Goal: Task Accomplishment & Management: Manage account settings

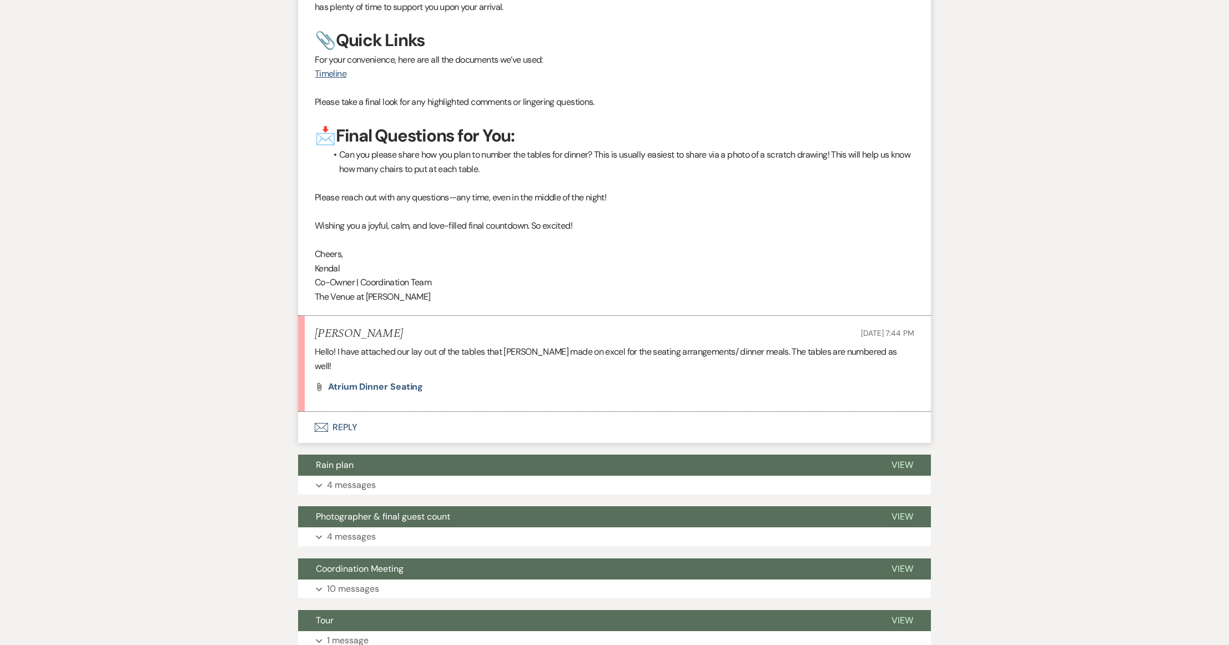
scroll to position [1822, 0]
click at [446, 345] on p "Hello! I have attached our lay out of the tables that [PERSON_NAME] made on exc…" at bounding box center [615, 359] width 600 height 28
click at [397, 380] on span "Atrium dinner seating" at bounding box center [375, 386] width 95 height 12
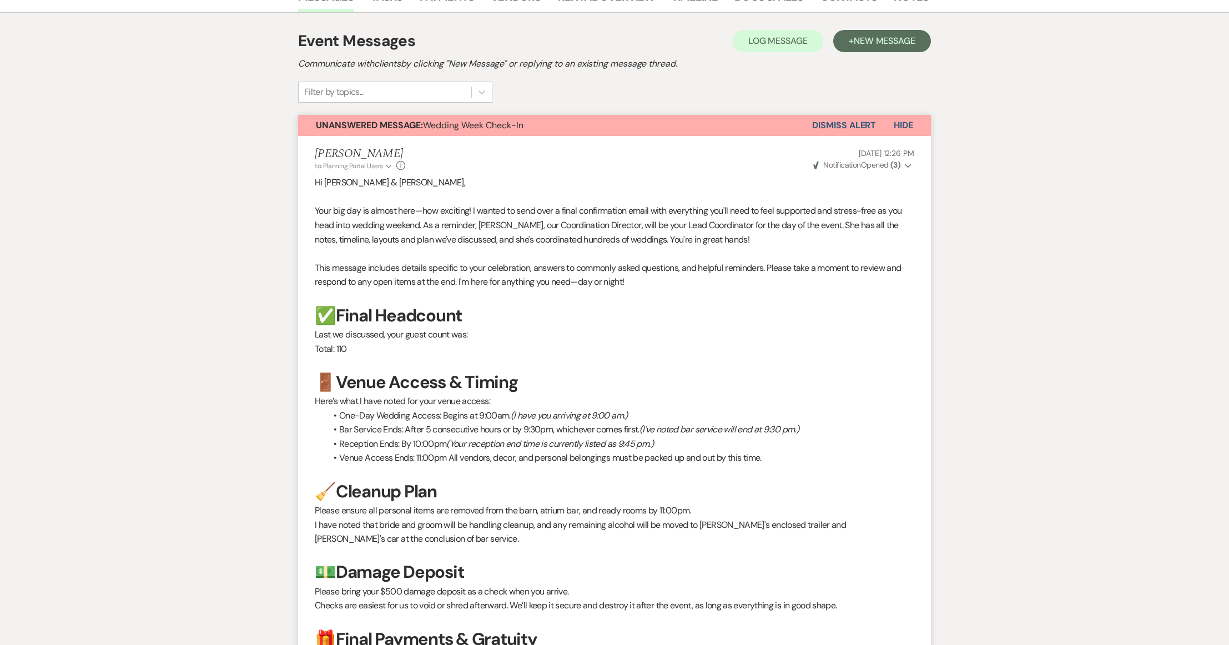
scroll to position [0, 0]
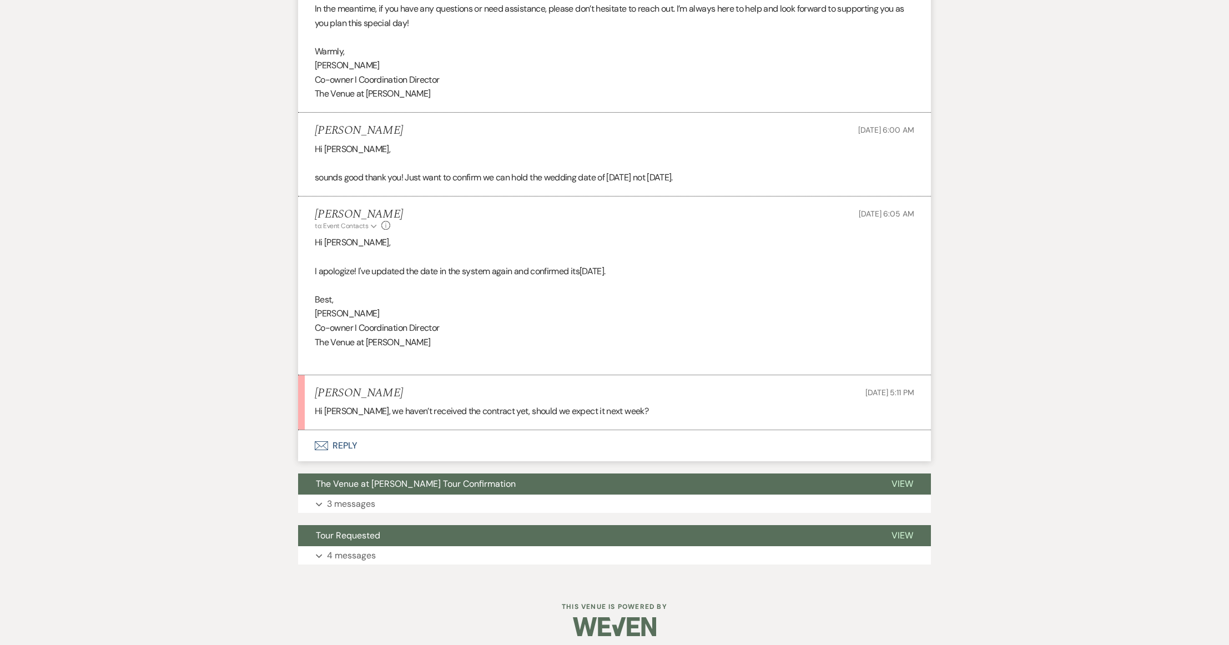
scroll to position [1831, 0]
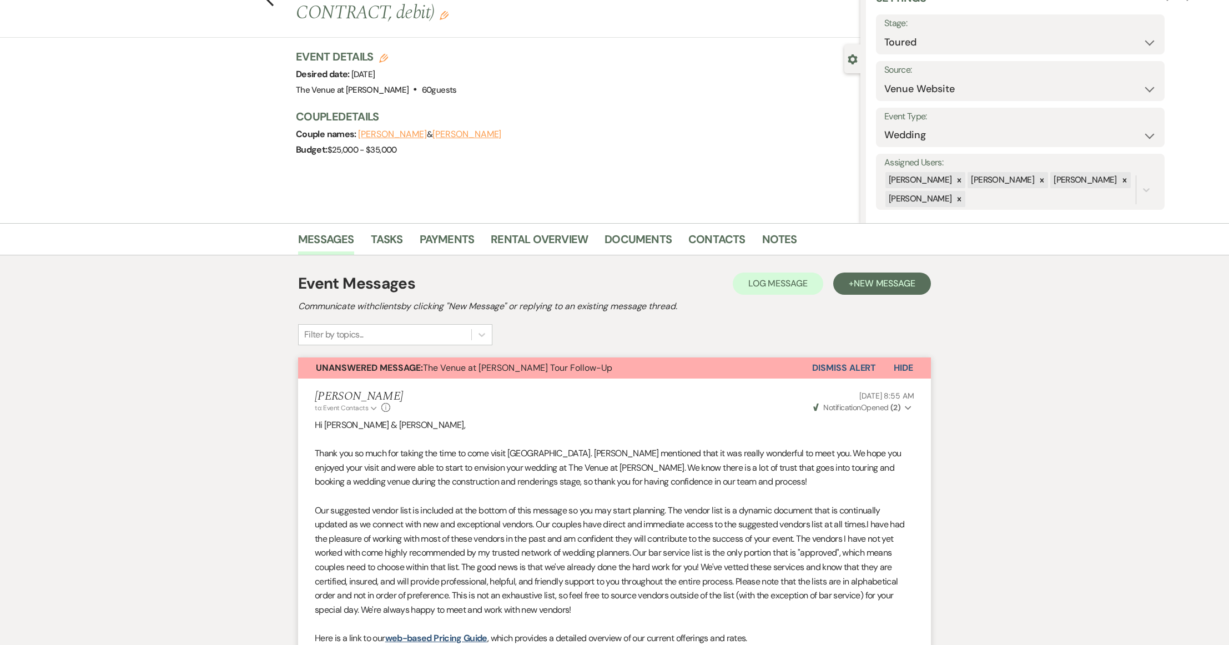
scroll to position [0, 0]
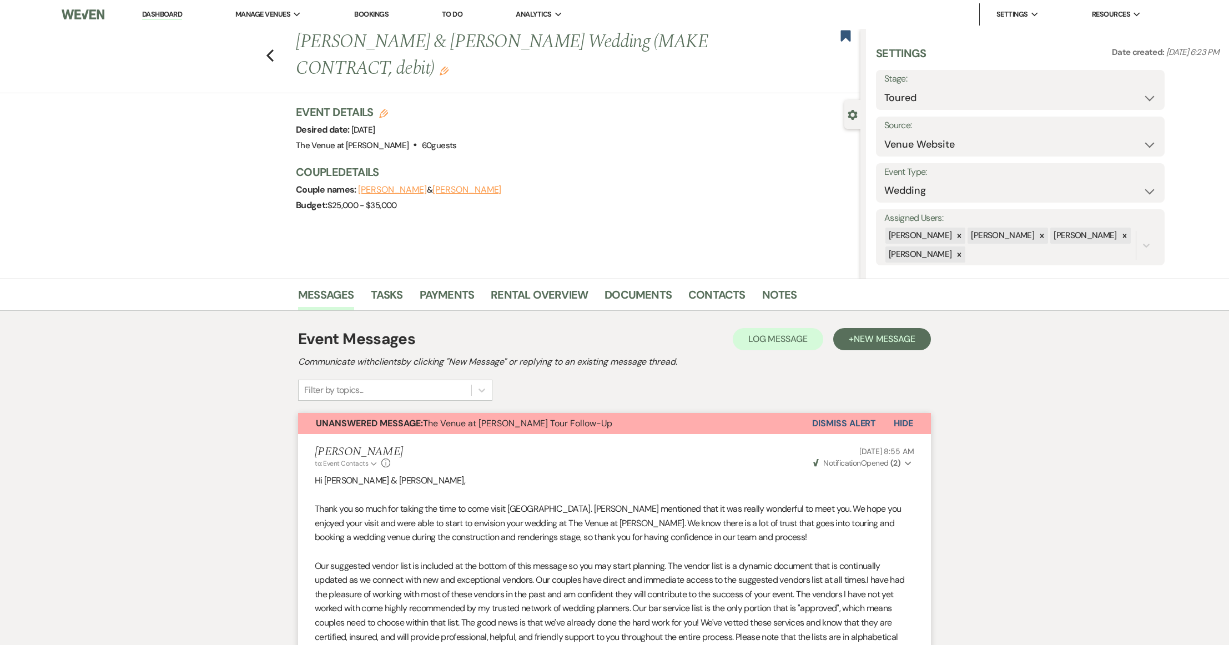
click at [165, 14] on link "Dashboard" at bounding box center [162, 14] width 40 height 11
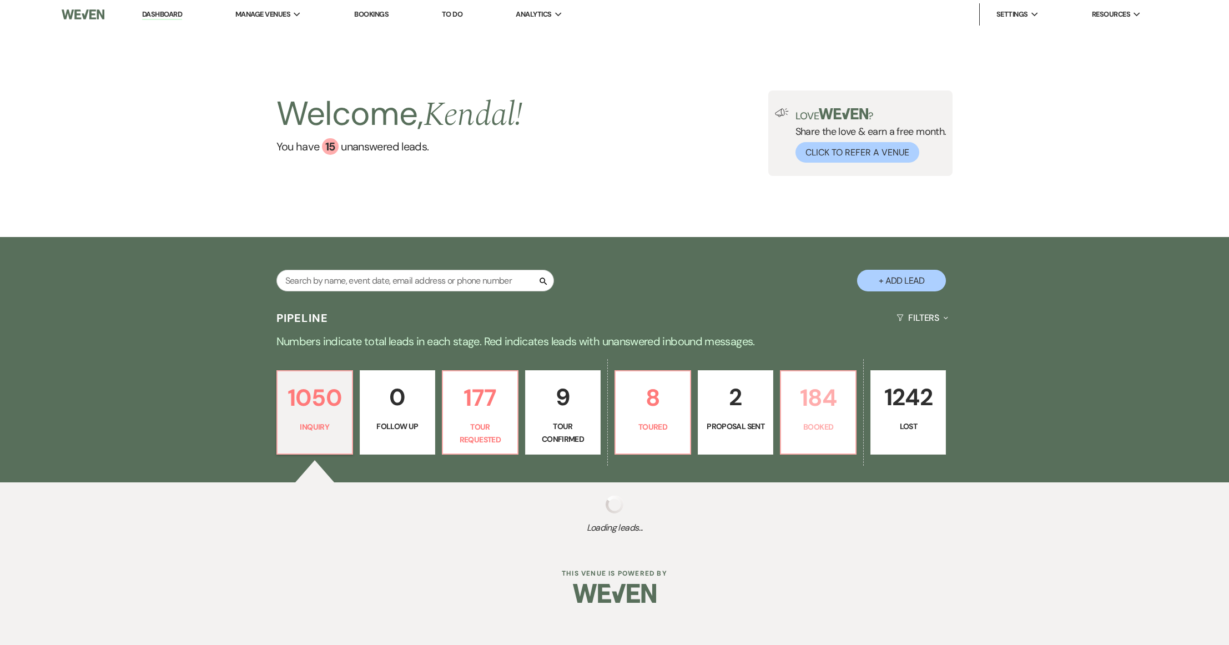
click at [816, 414] on p "184" at bounding box center [818, 397] width 61 height 37
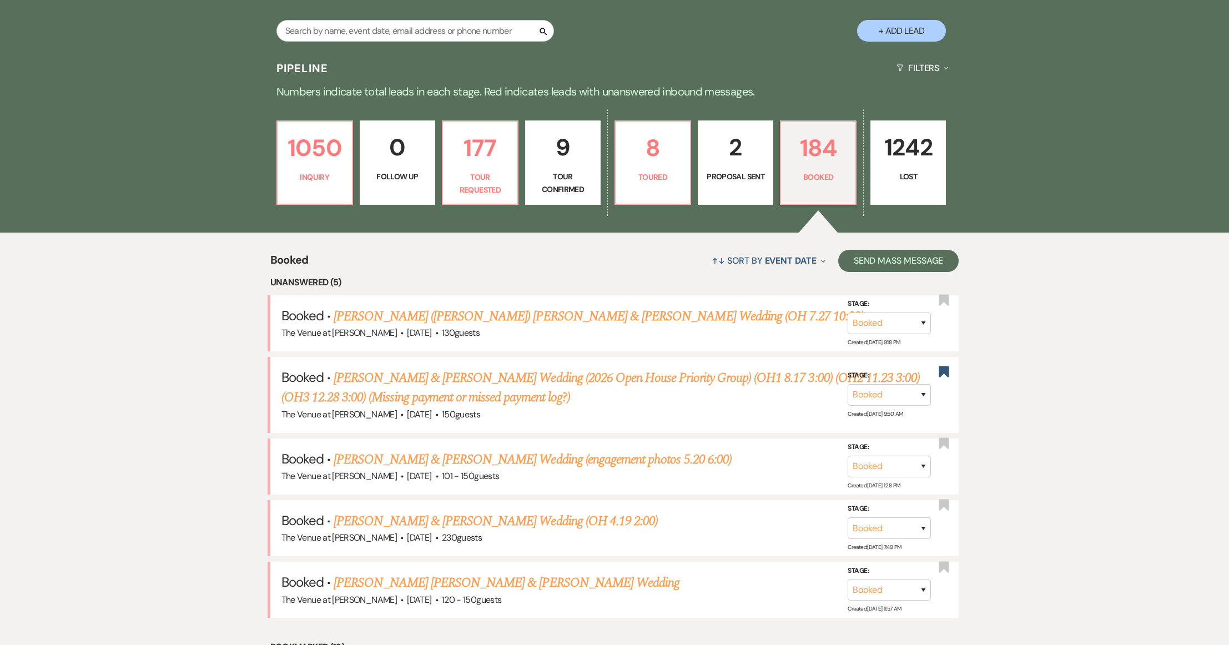
scroll to position [174, 0]
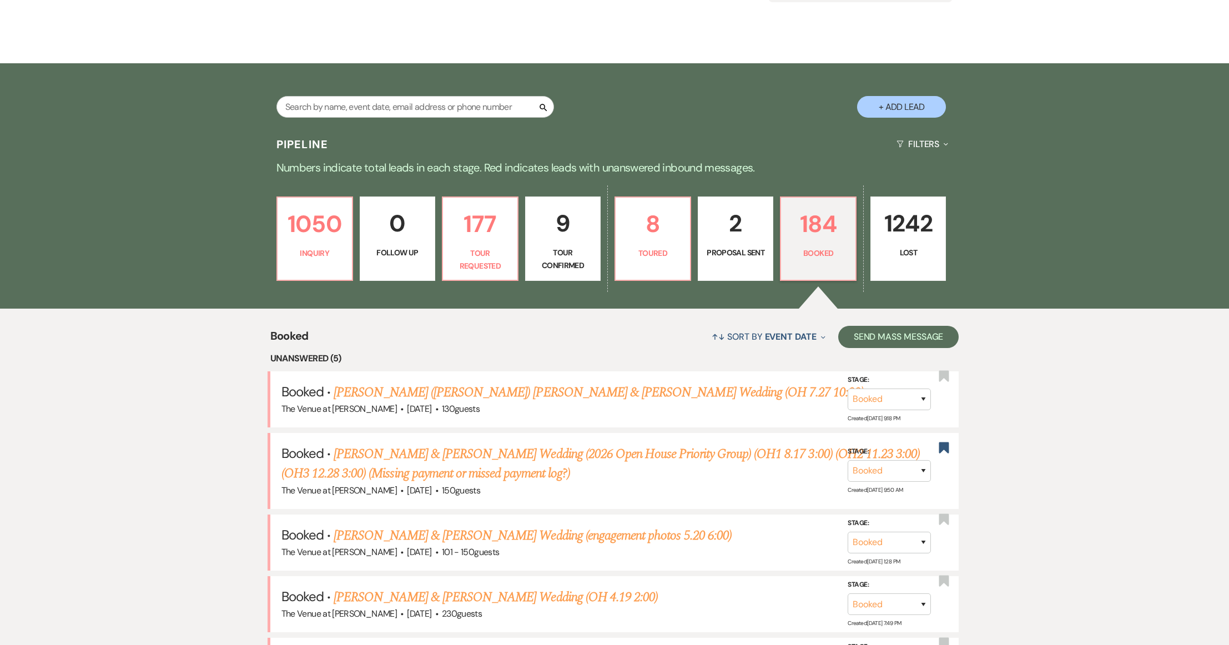
click at [711, 240] on p "2" at bounding box center [735, 223] width 61 height 37
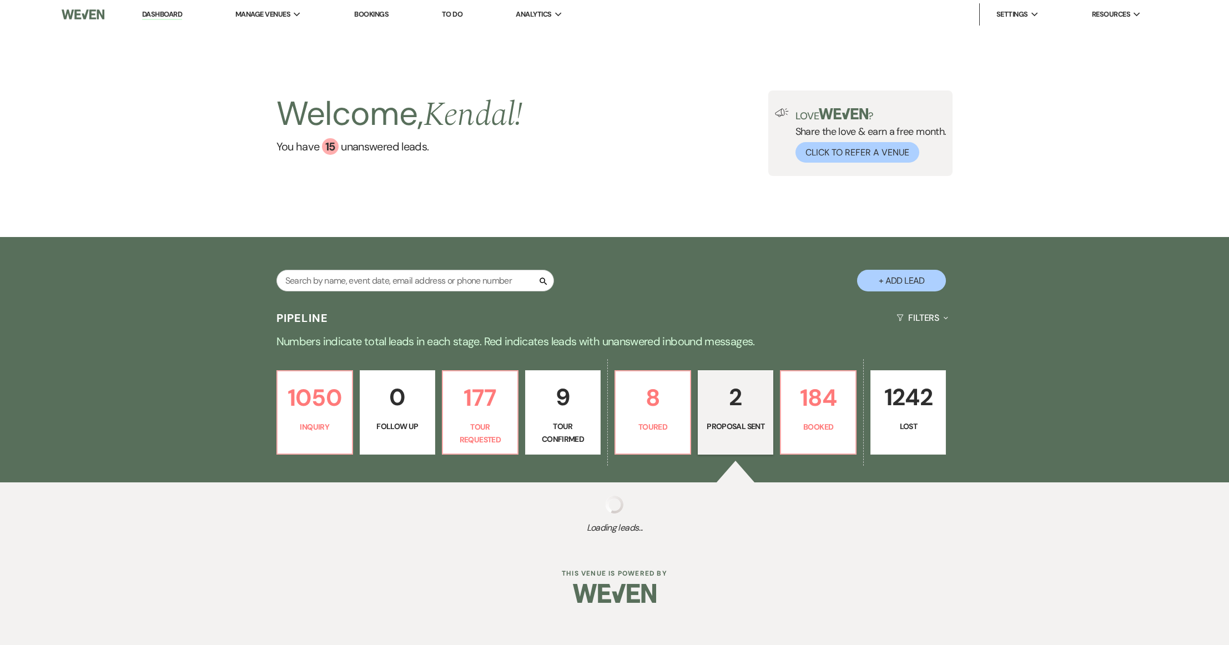
select select "6"
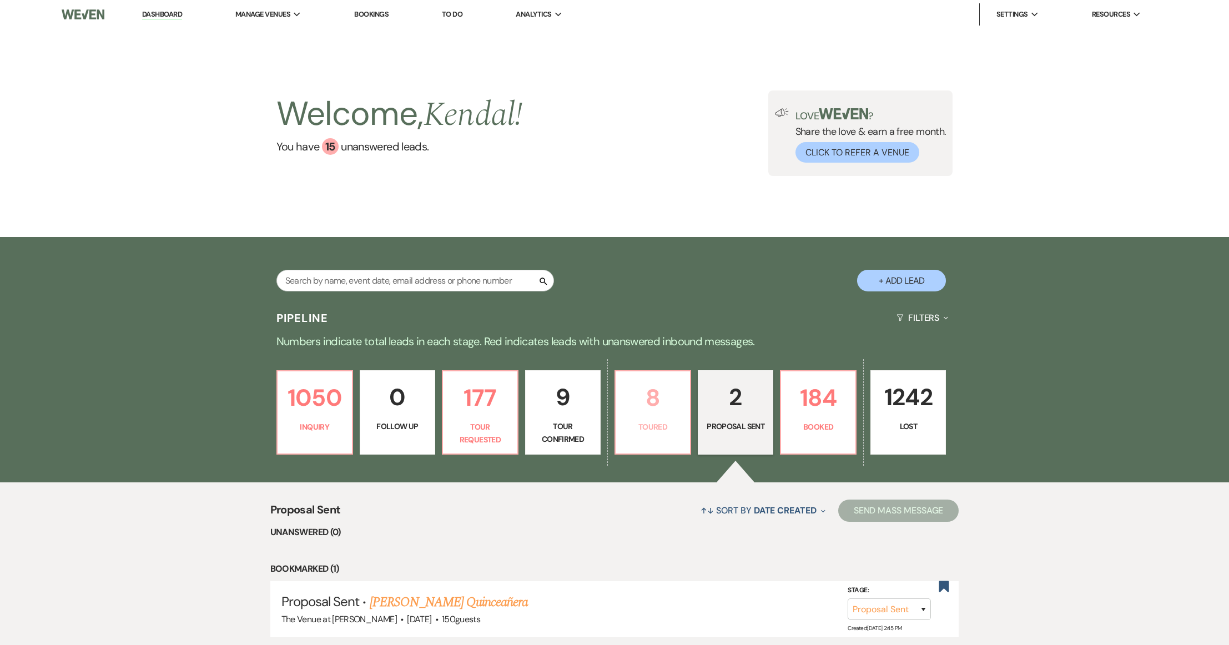
click at [660, 379] on p "8" at bounding box center [652, 397] width 61 height 37
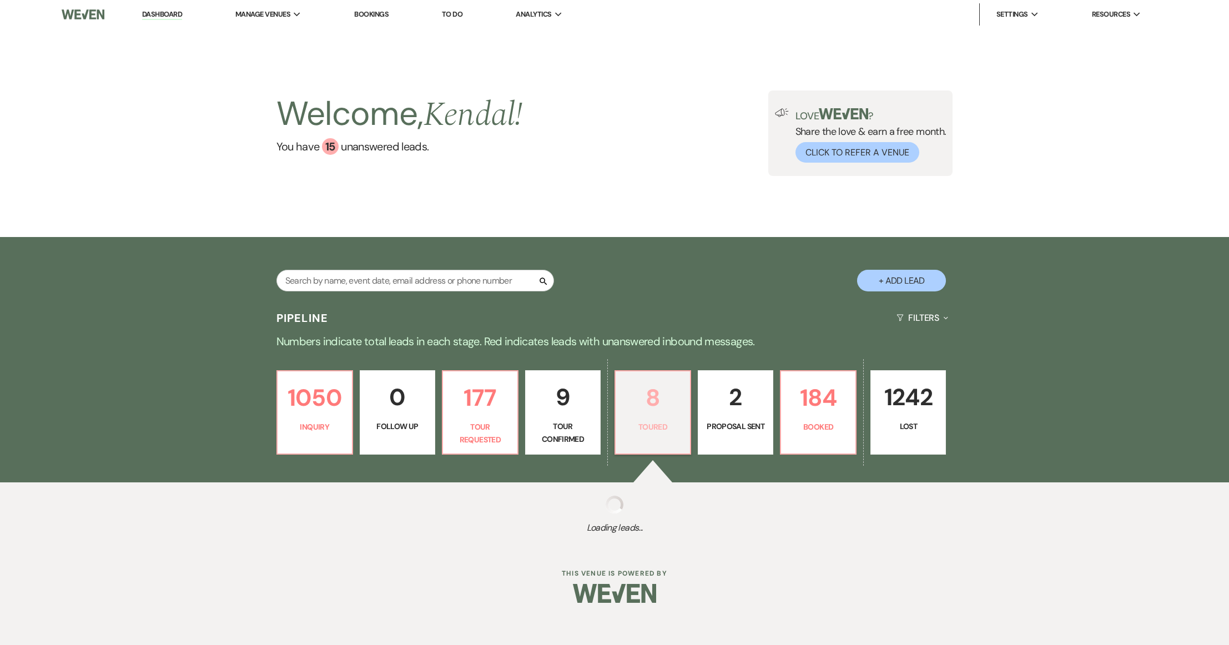
select select "5"
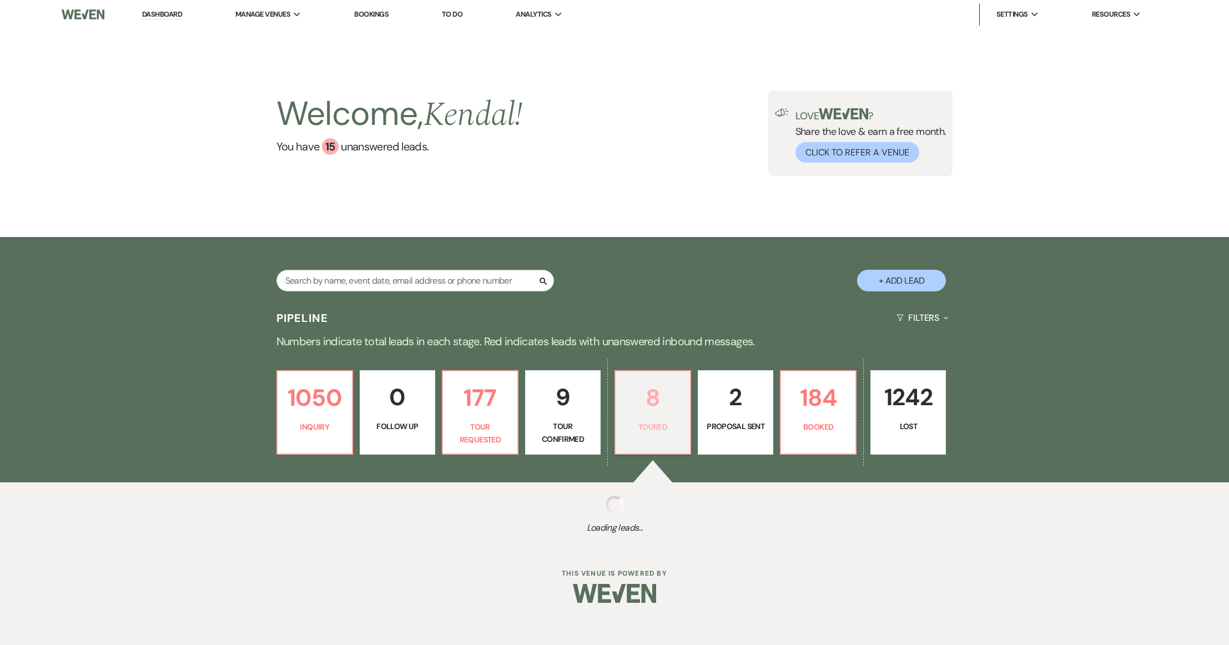
select select "5"
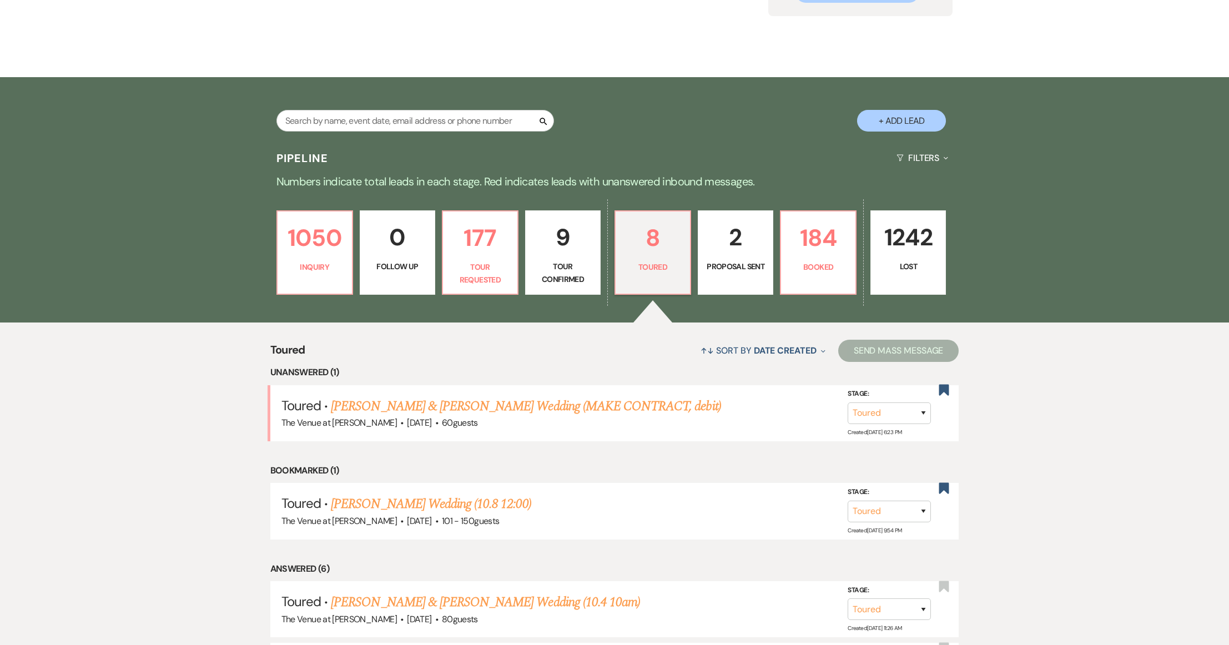
scroll to position [187, 0]
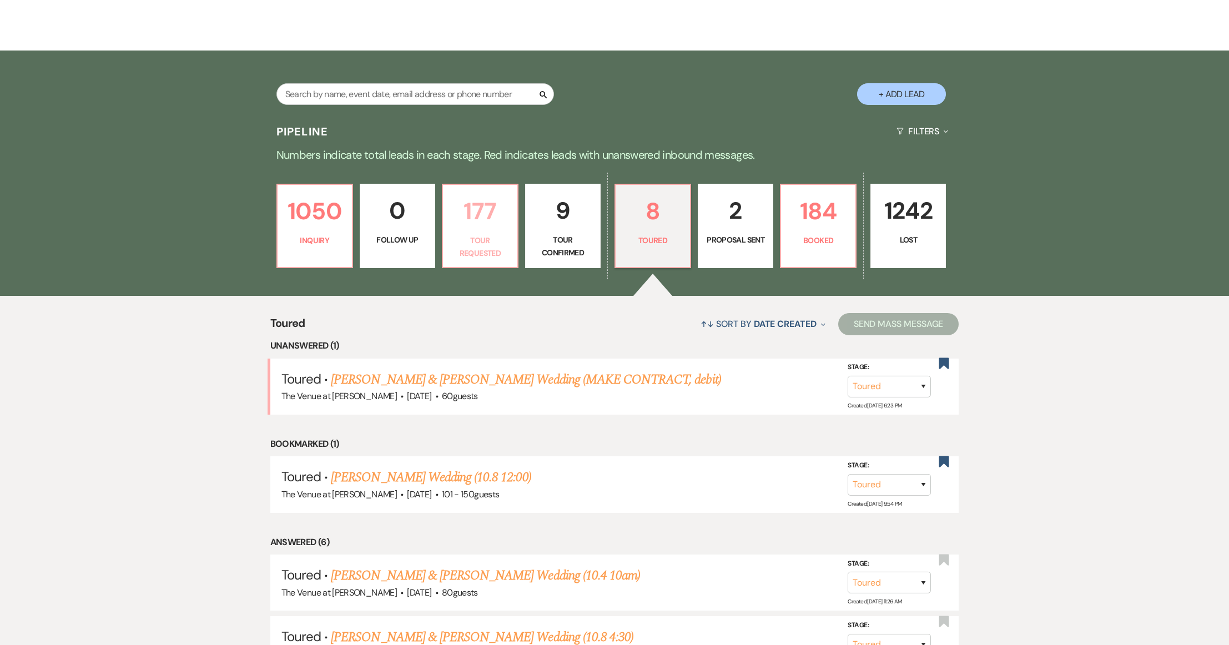
click at [485, 218] on p "177" at bounding box center [480, 211] width 61 height 37
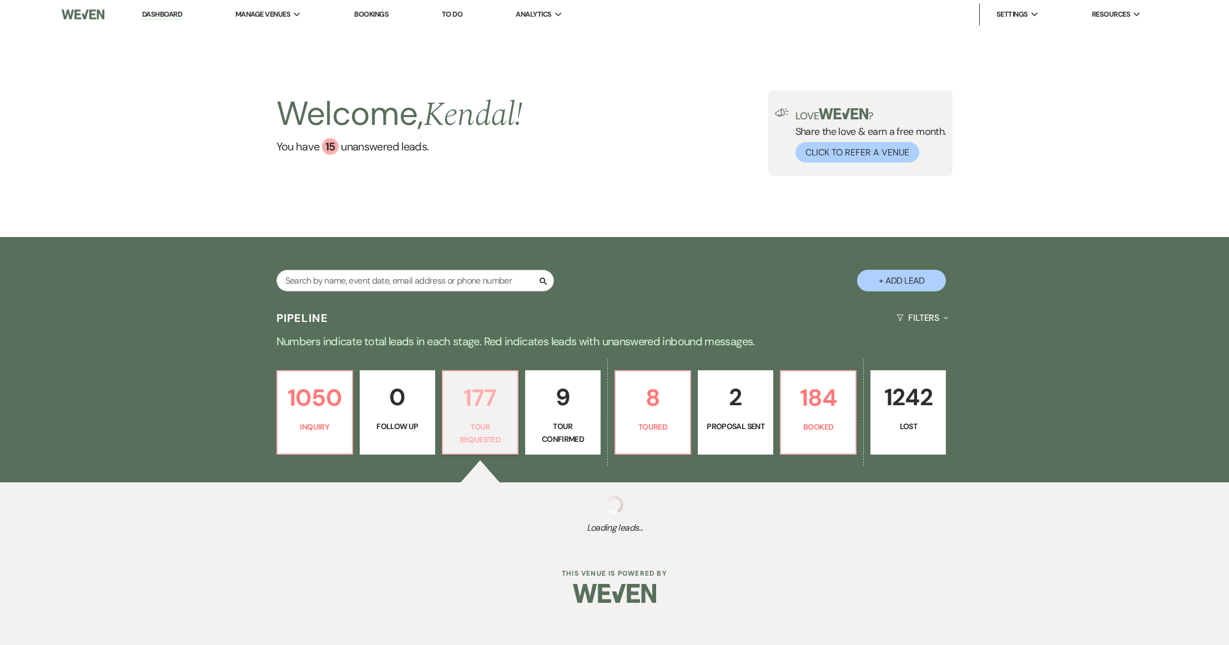
select select "2"
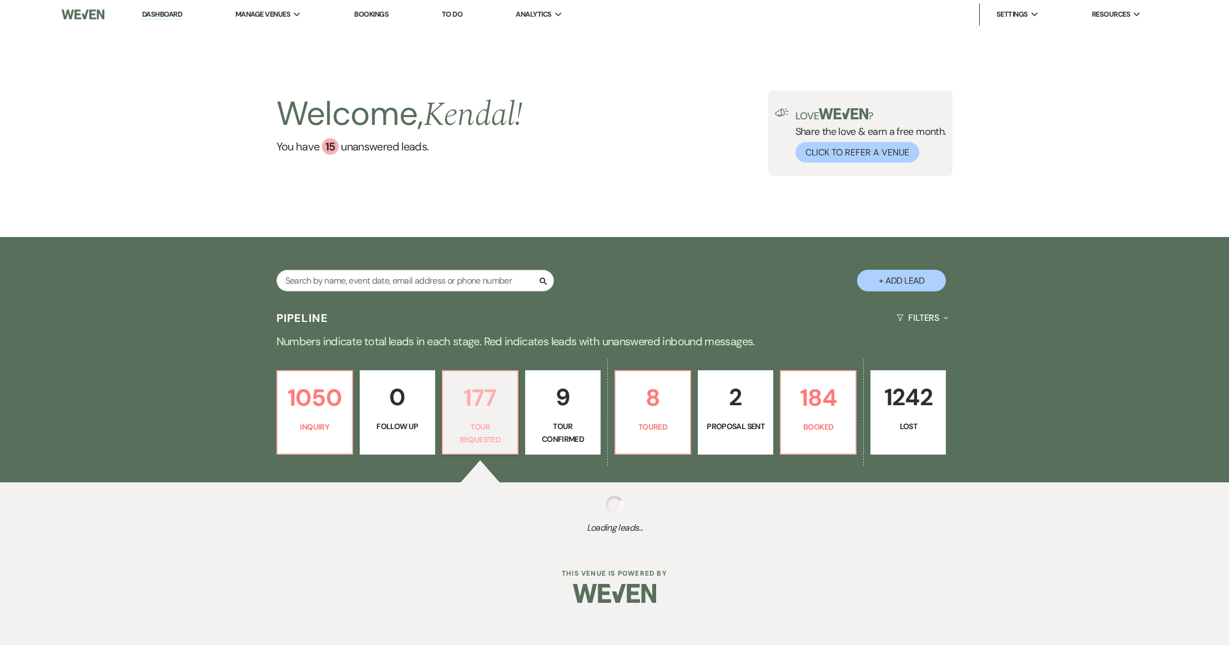
select select "2"
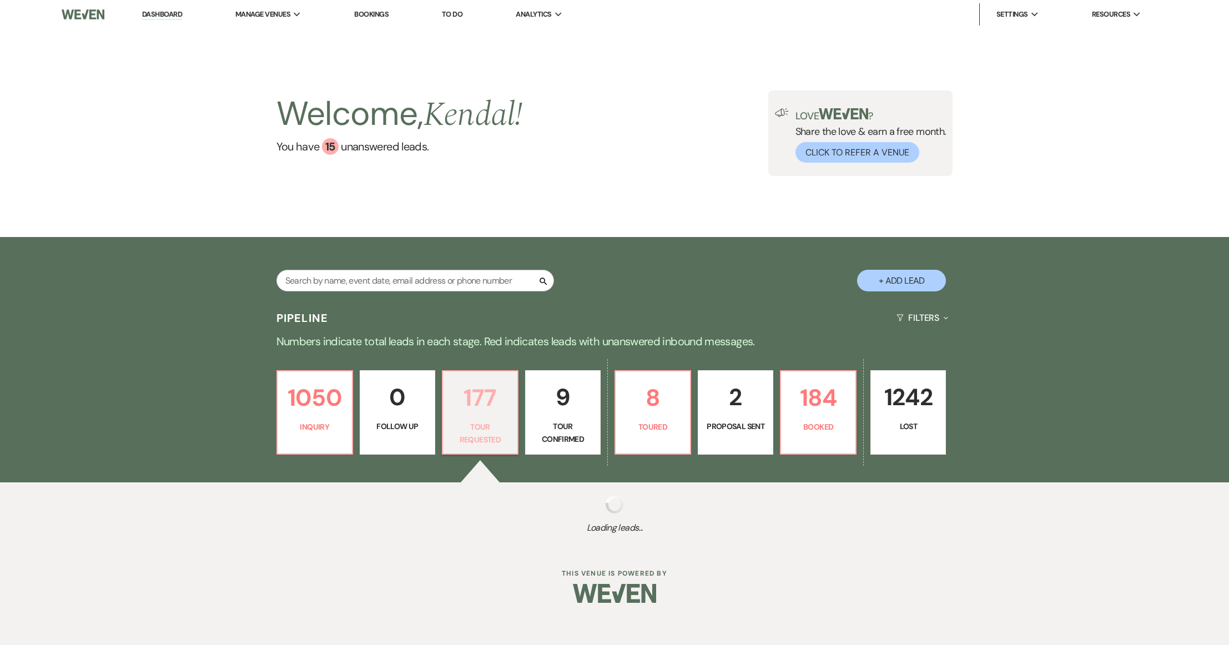
select select "2"
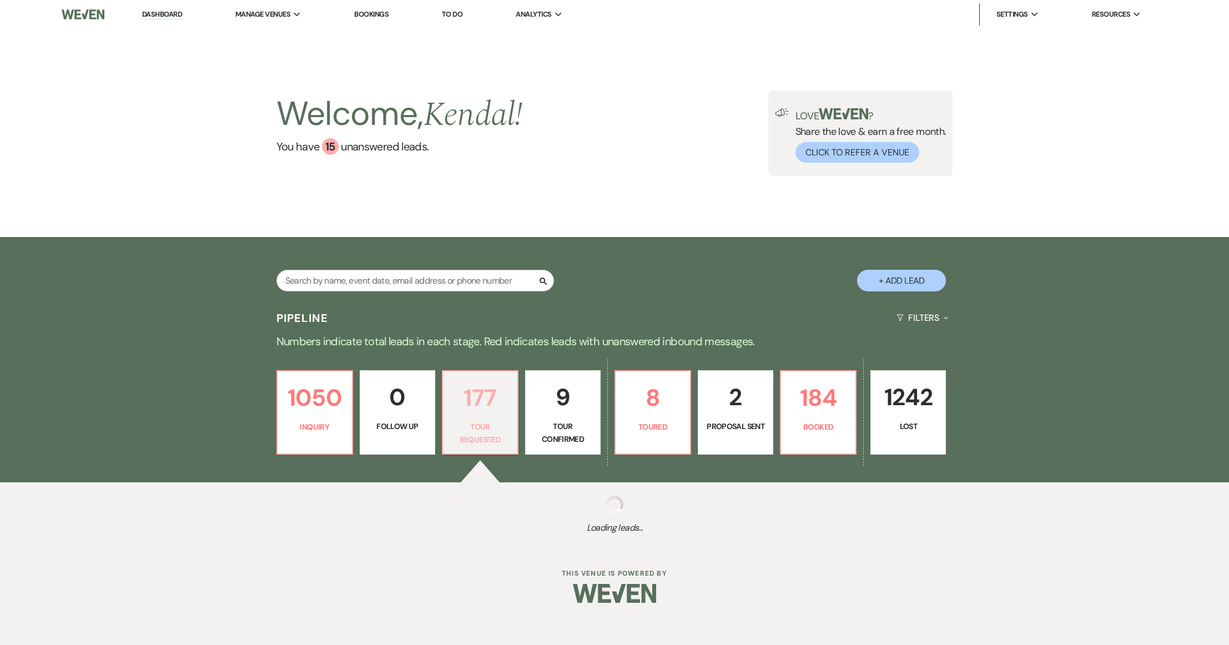
select select "2"
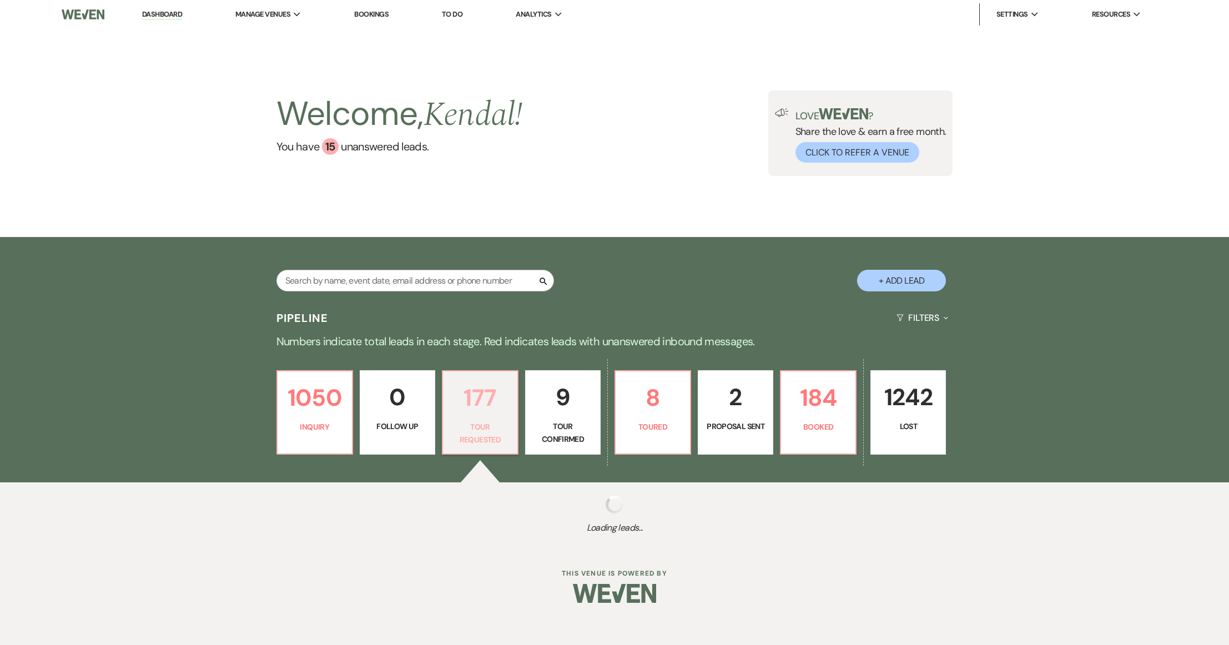
select select "2"
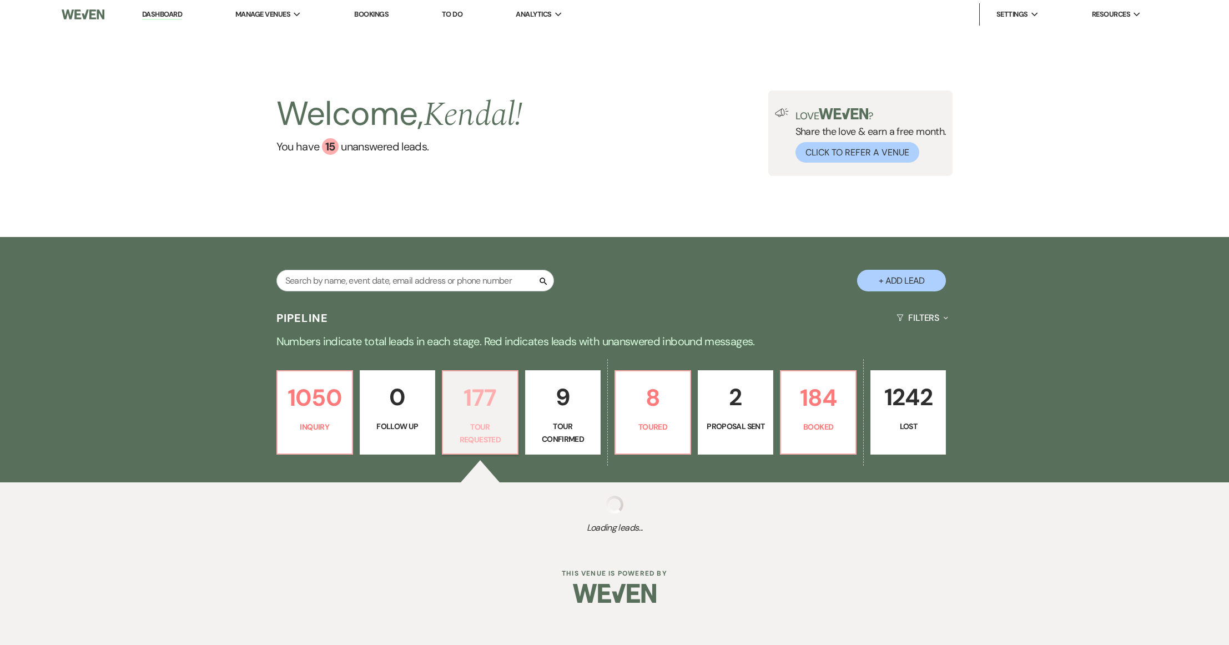
select select "2"
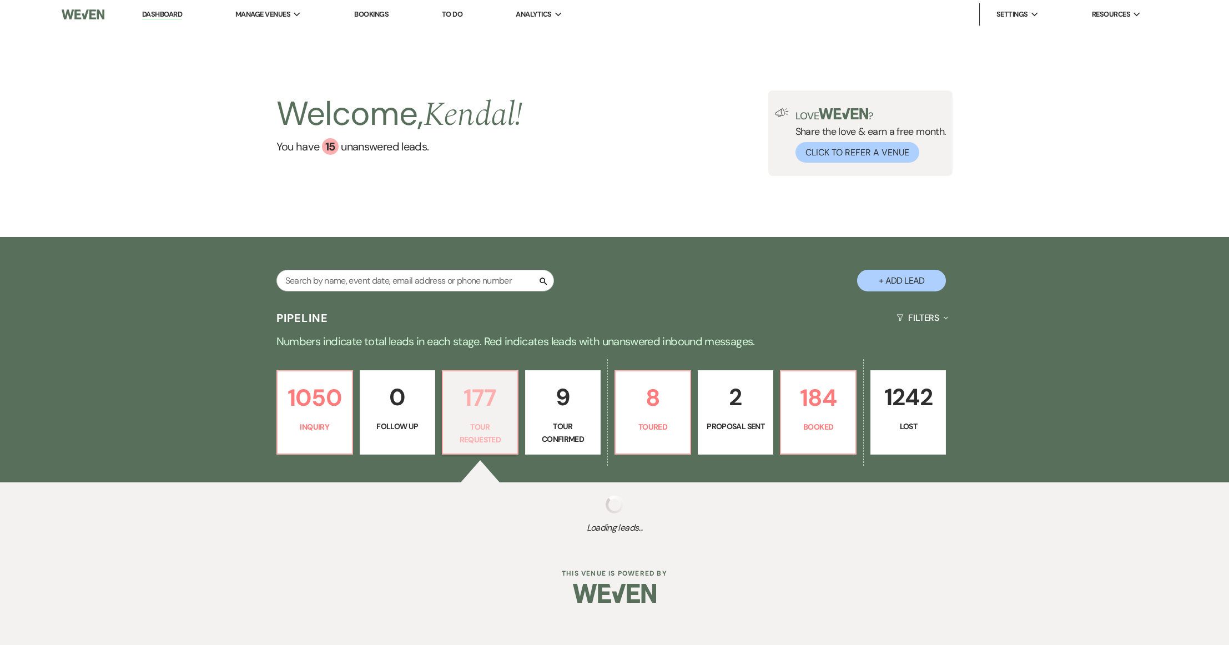
select select "2"
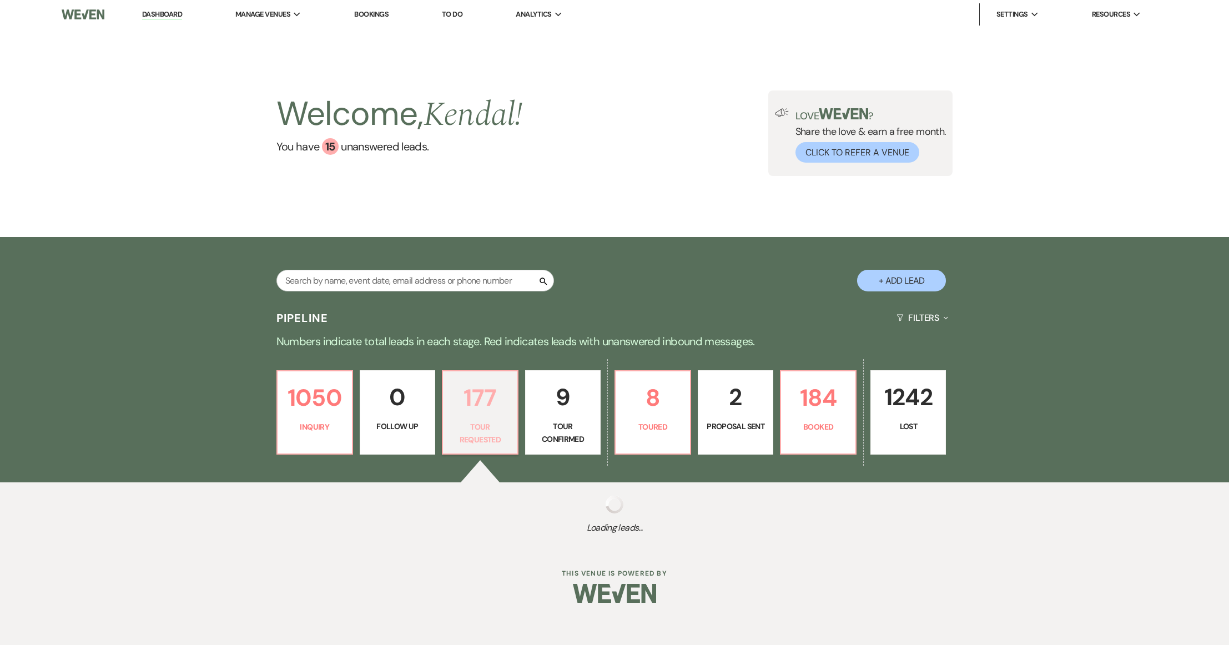
select select "2"
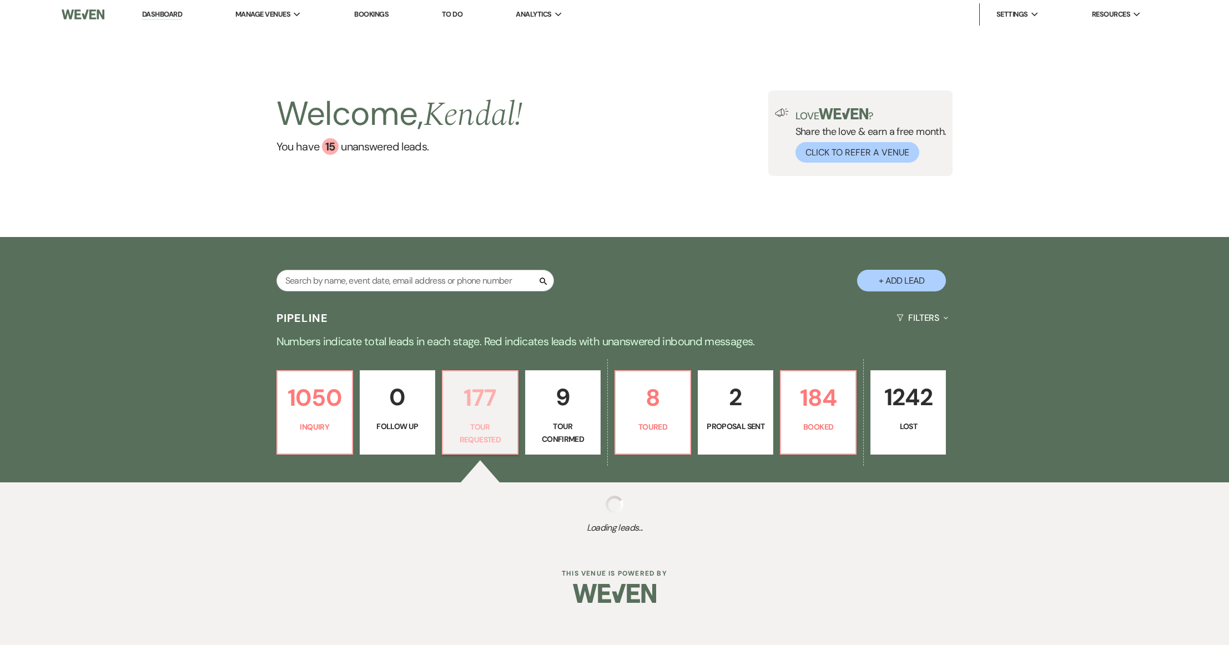
select select "2"
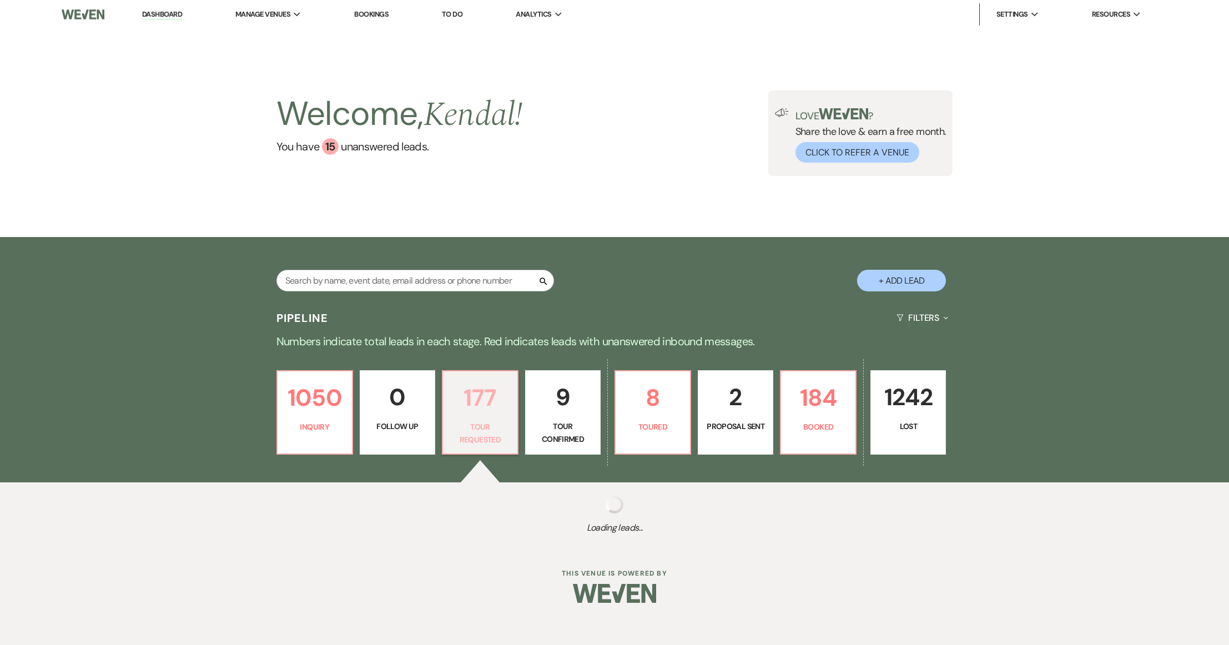
select select "2"
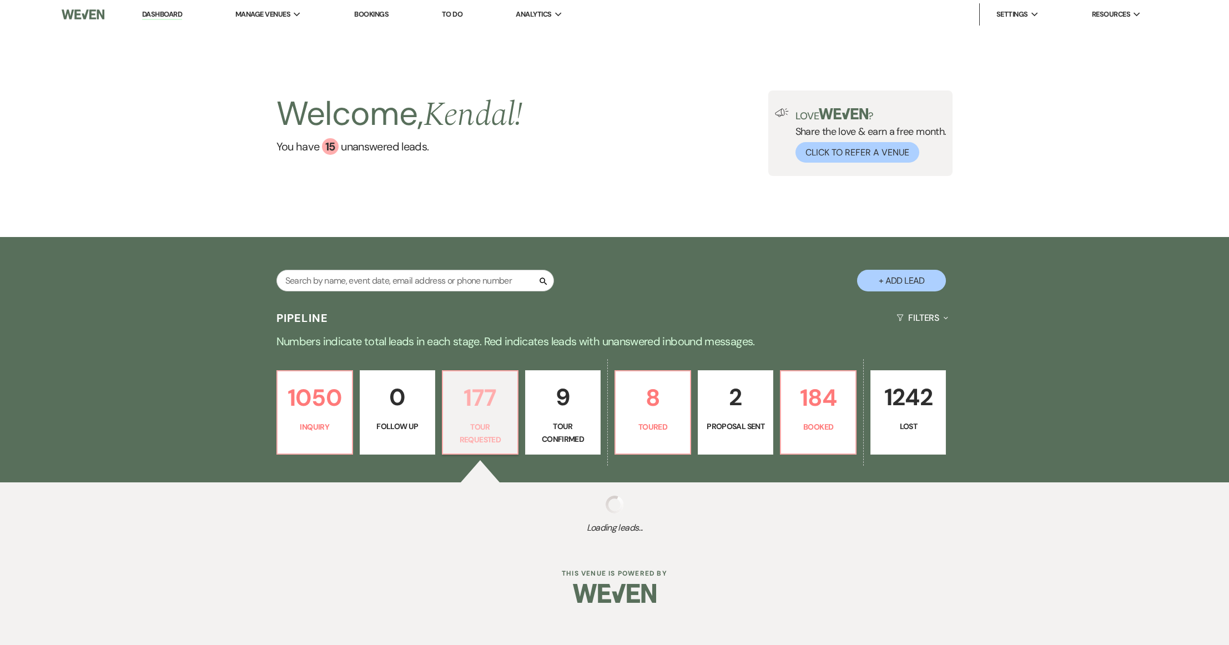
select select "2"
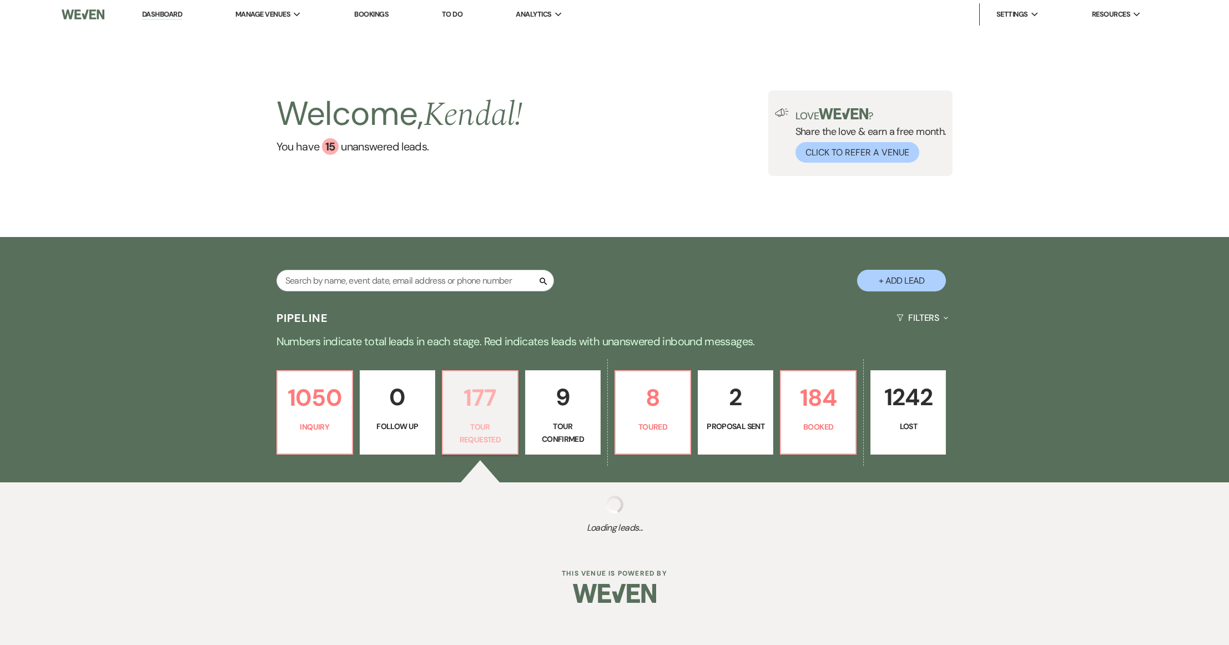
select select "2"
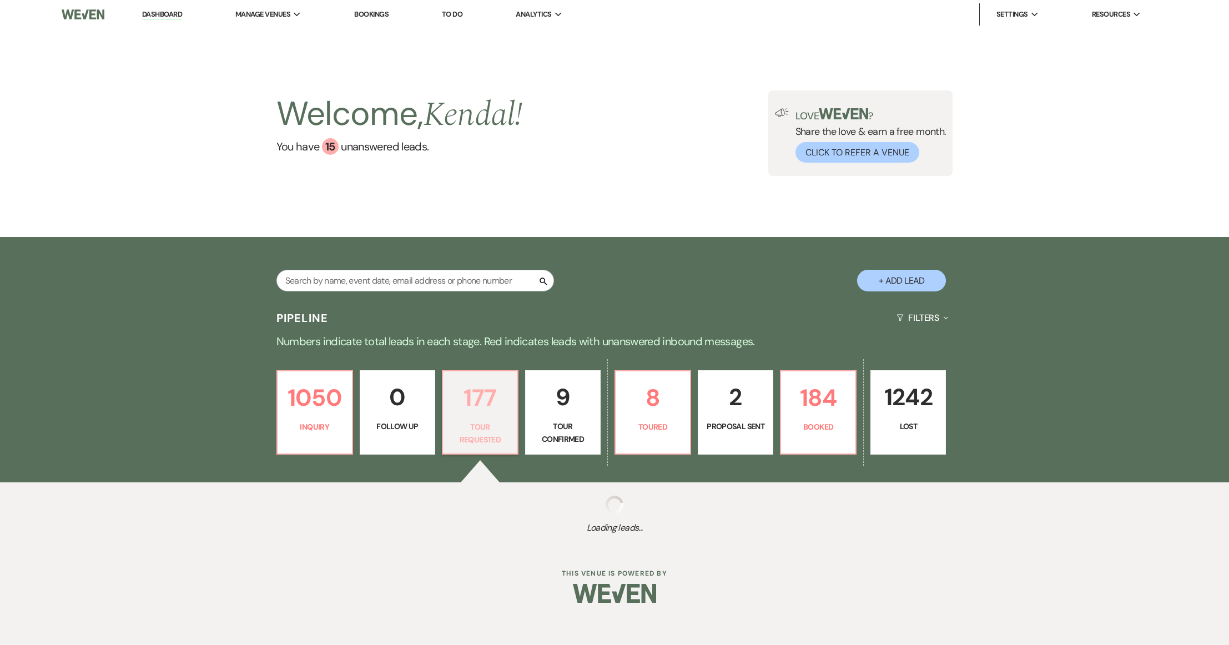
select select "2"
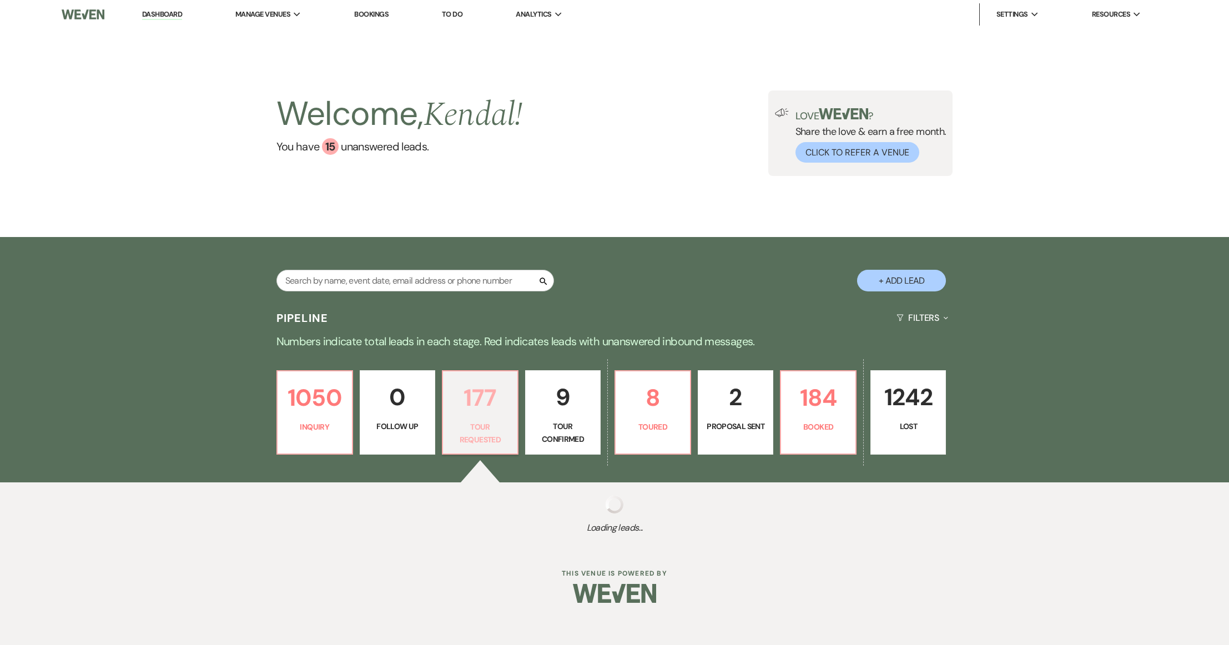
select select "2"
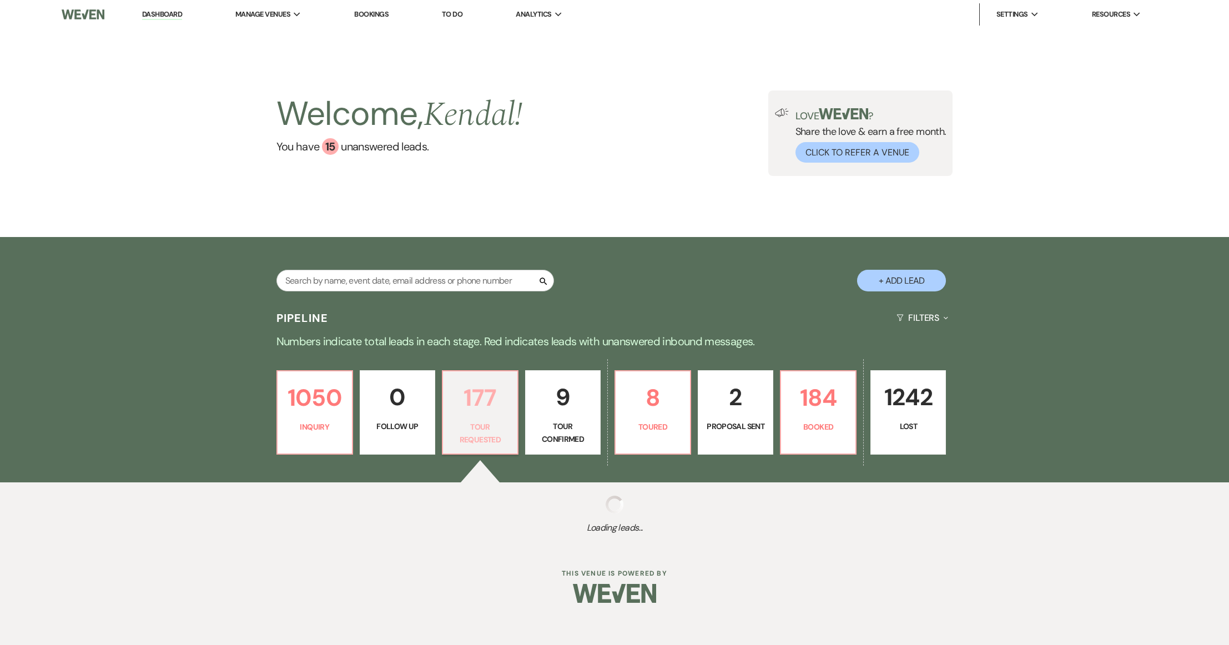
select select "2"
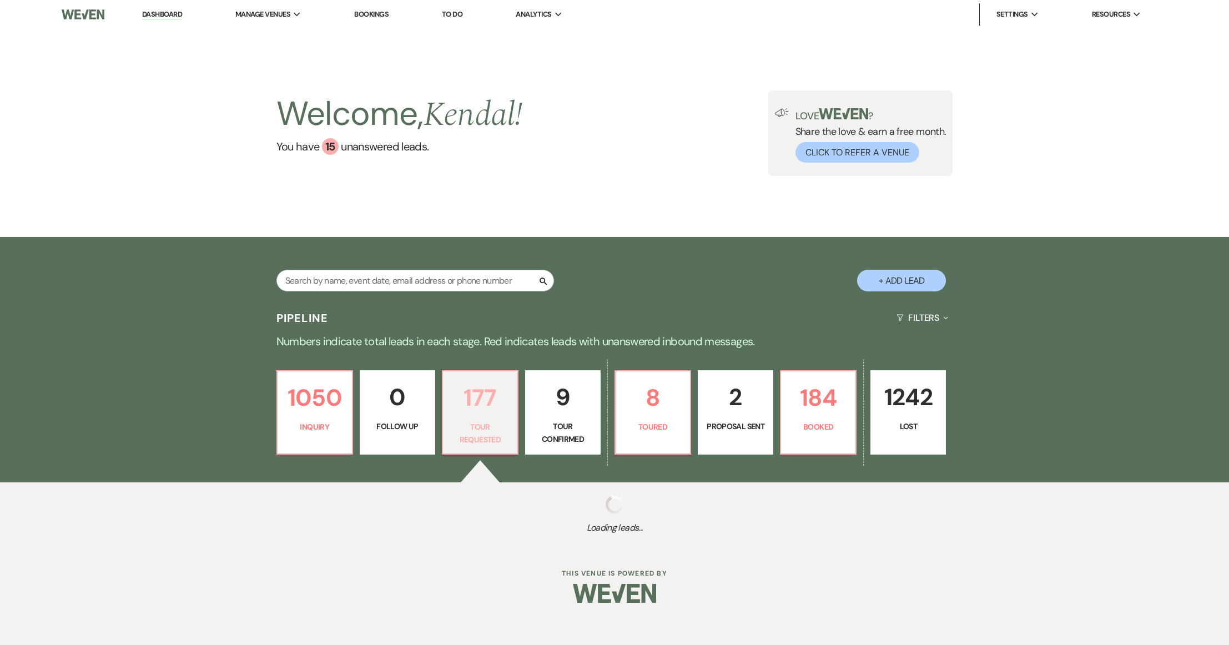
select select "2"
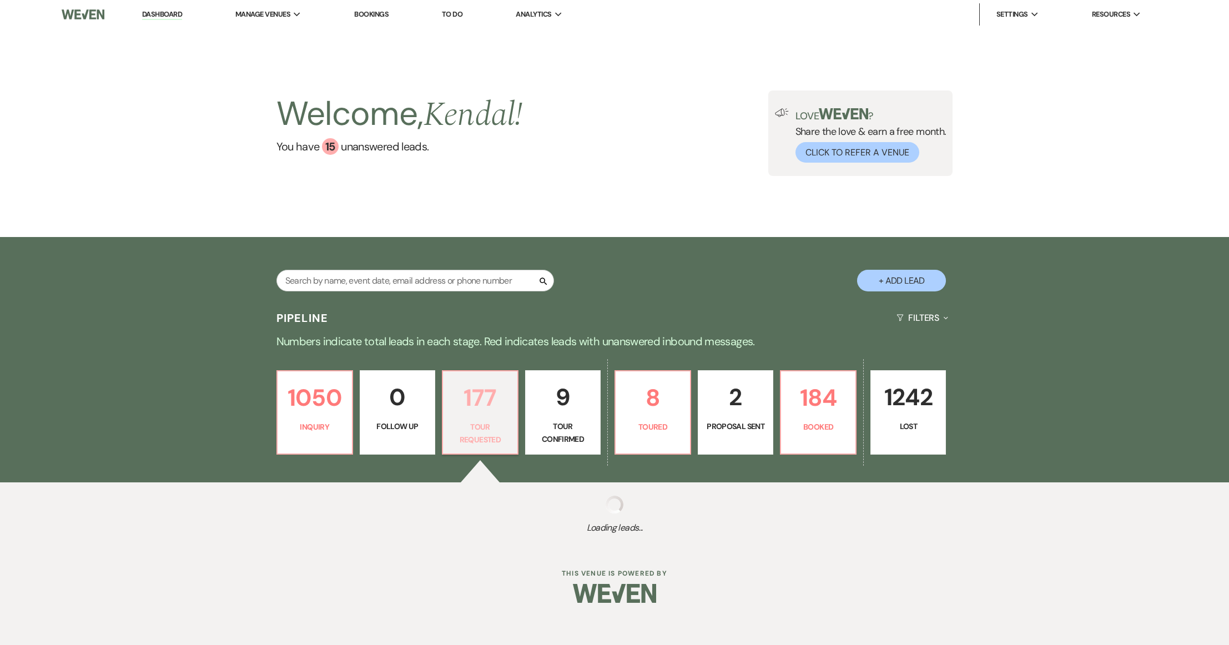
select select "2"
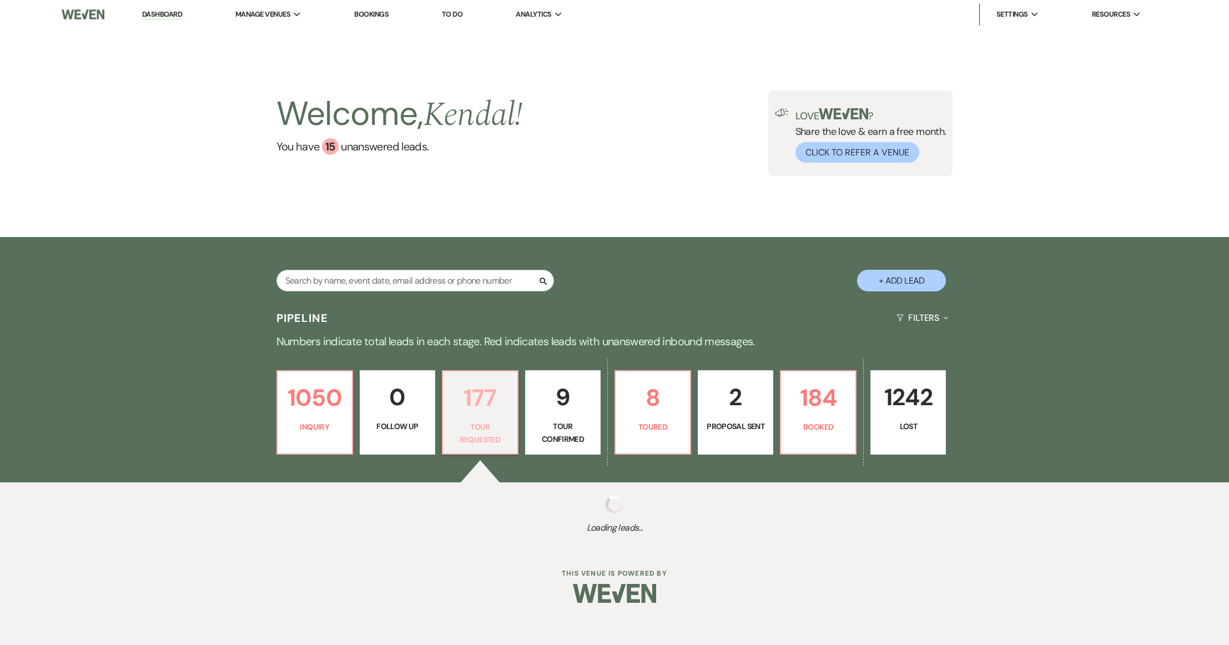
select select "2"
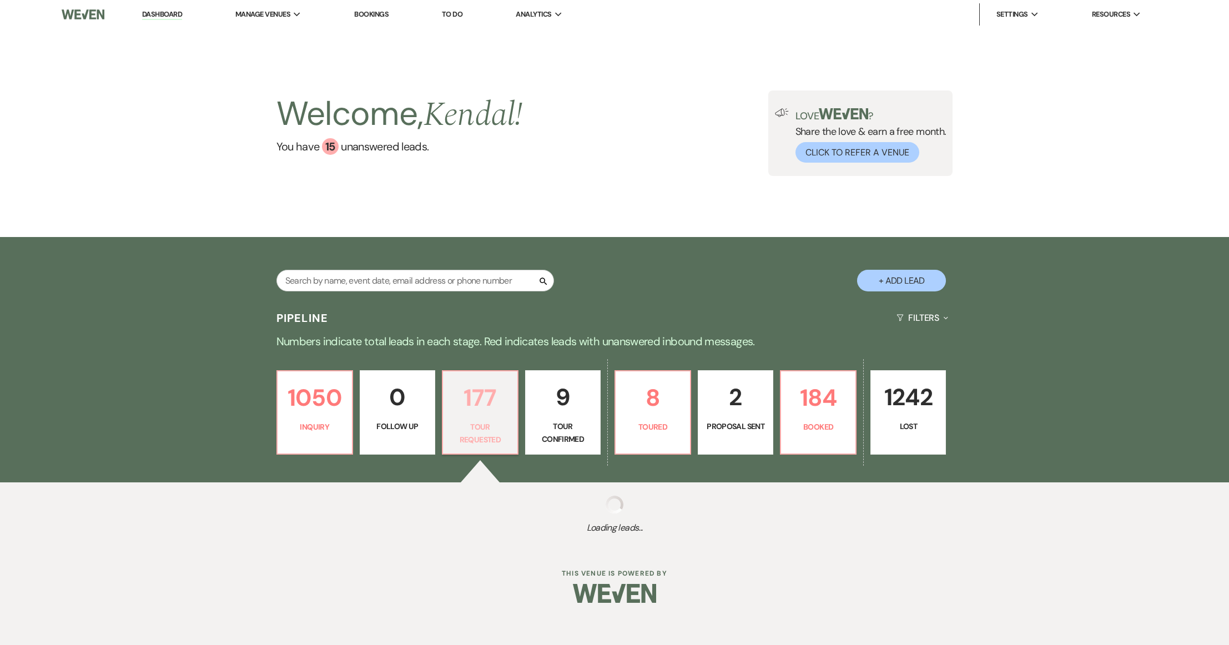
select select "2"
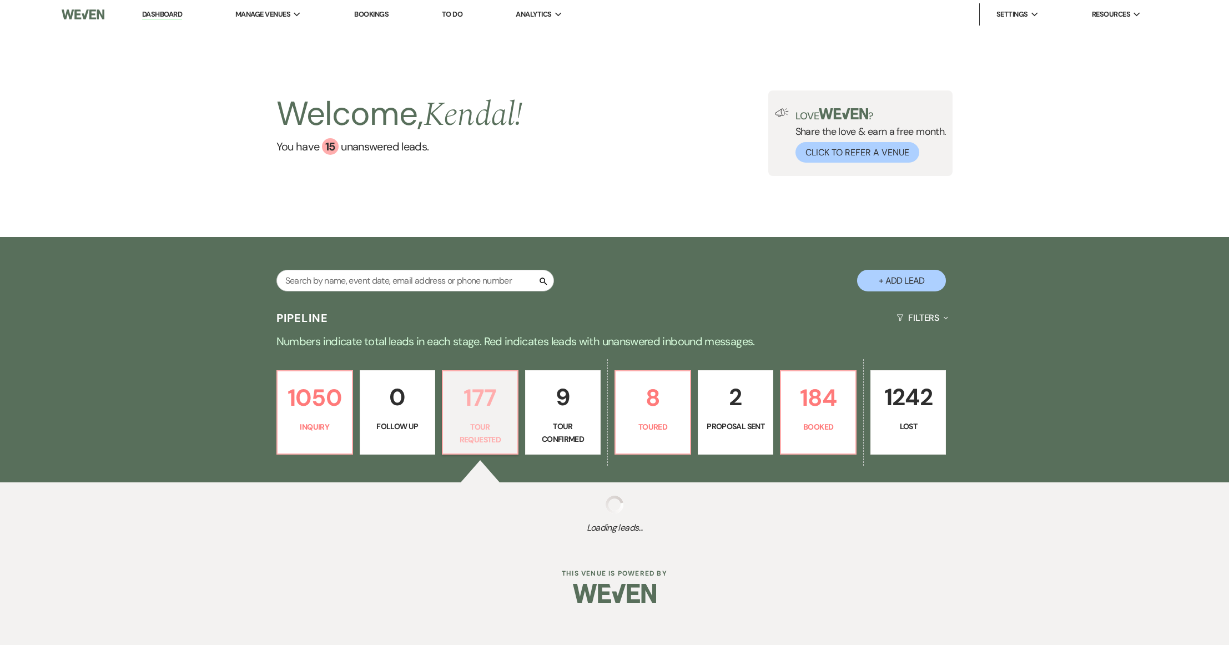
select select "2"
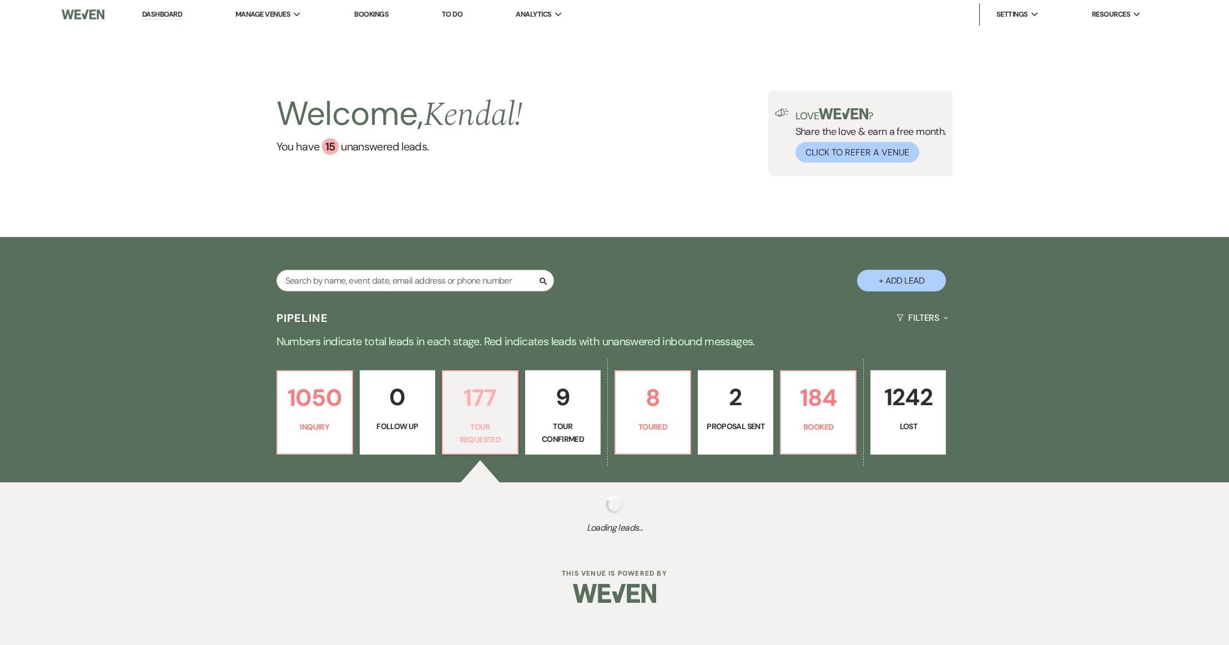
select select "2"
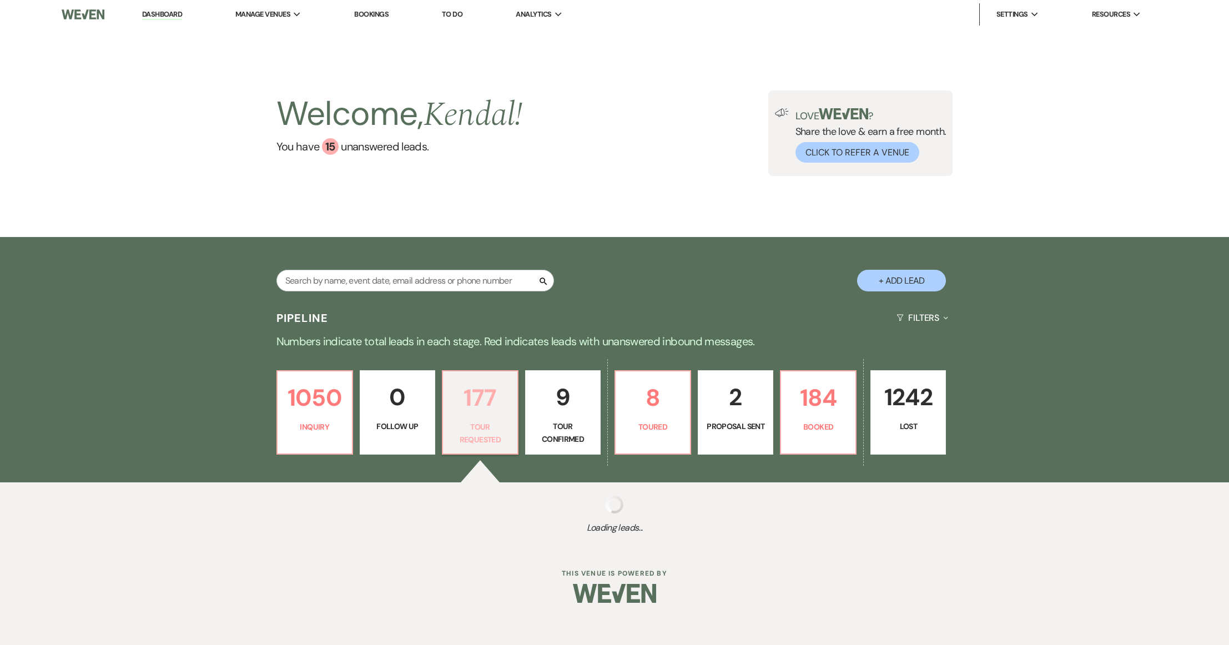
select select "2"
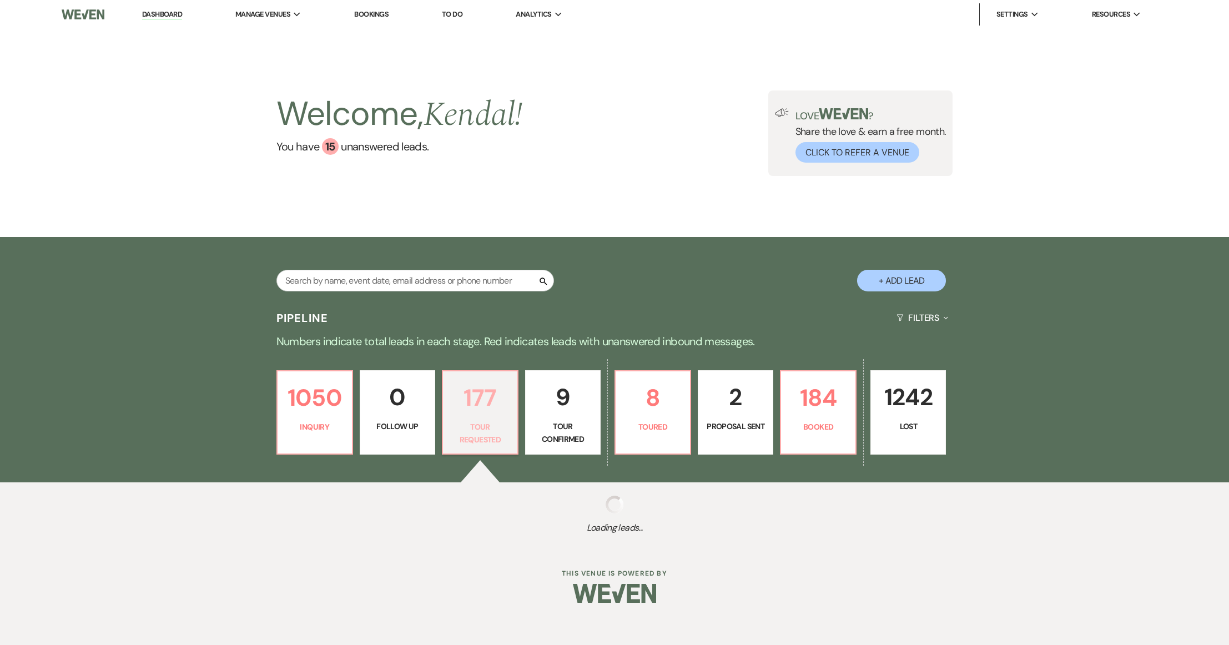
select select "2"
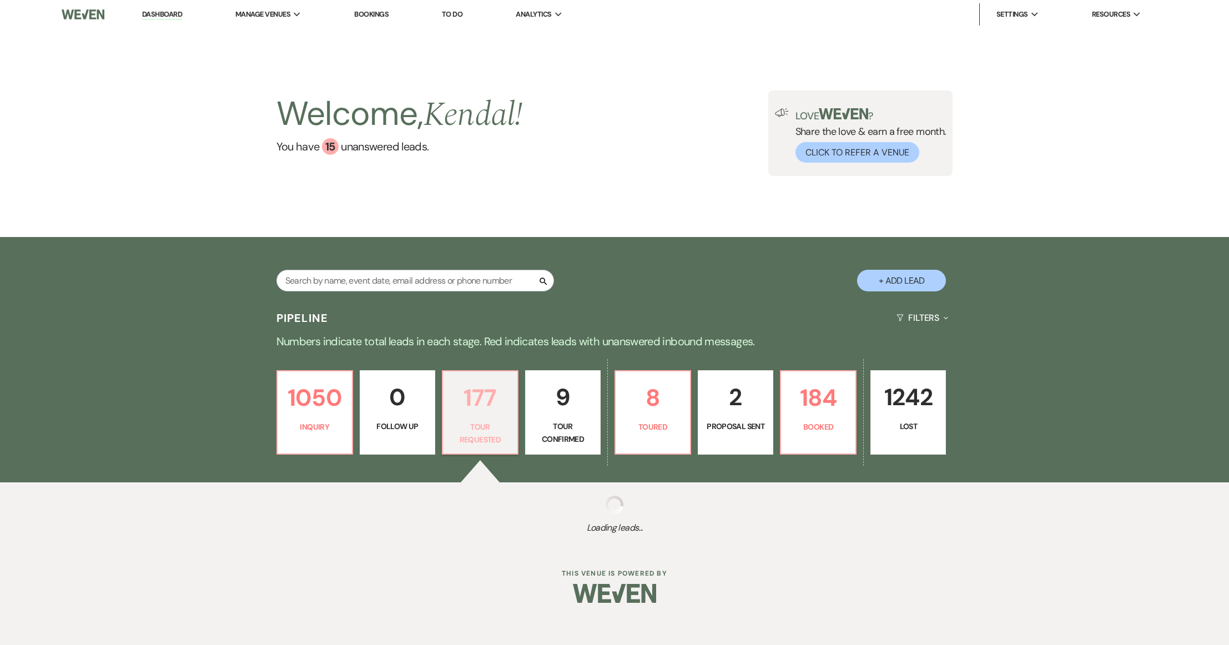
select select "2"
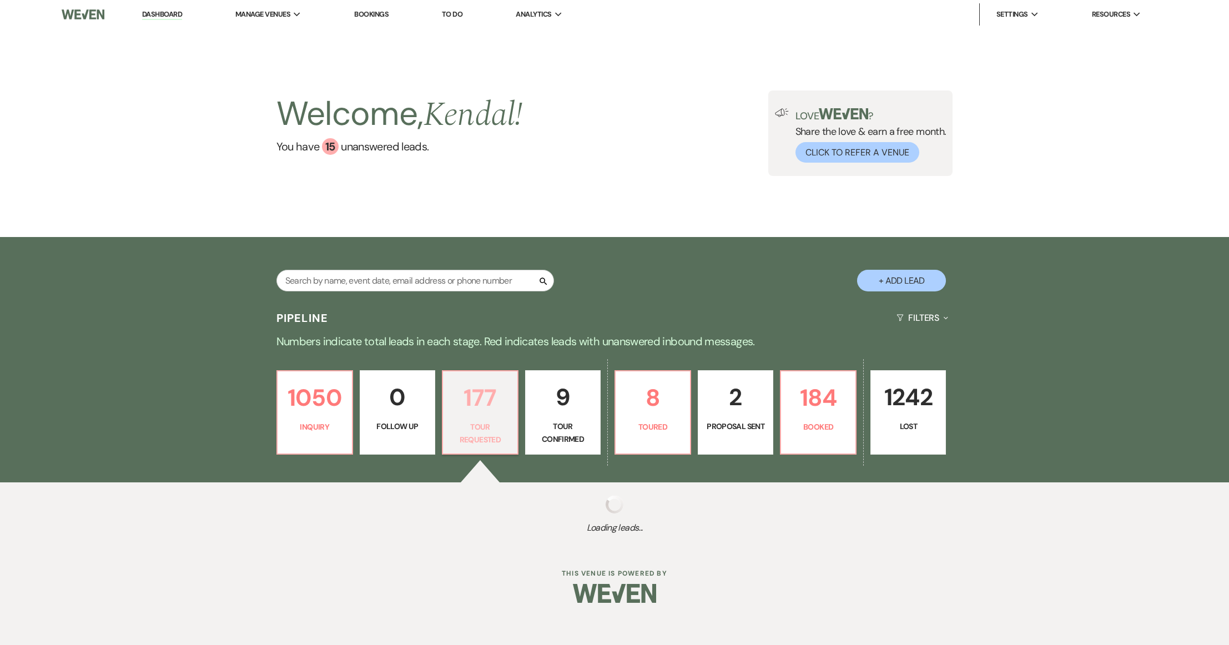
select select "2"
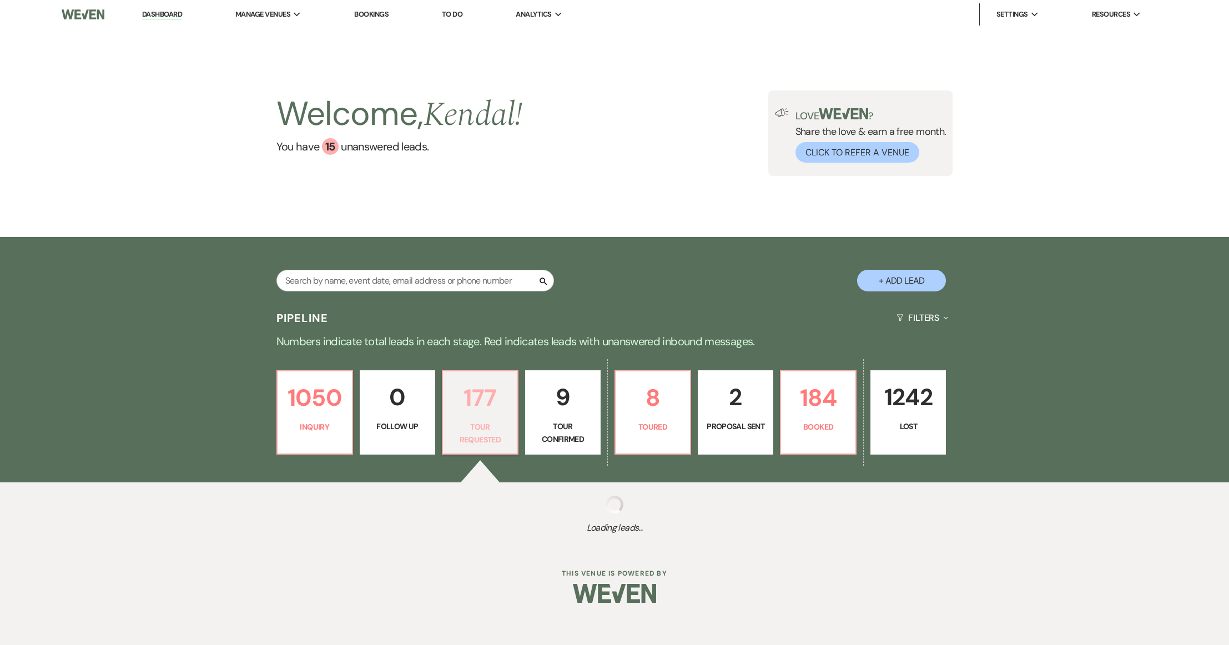
select select "2"
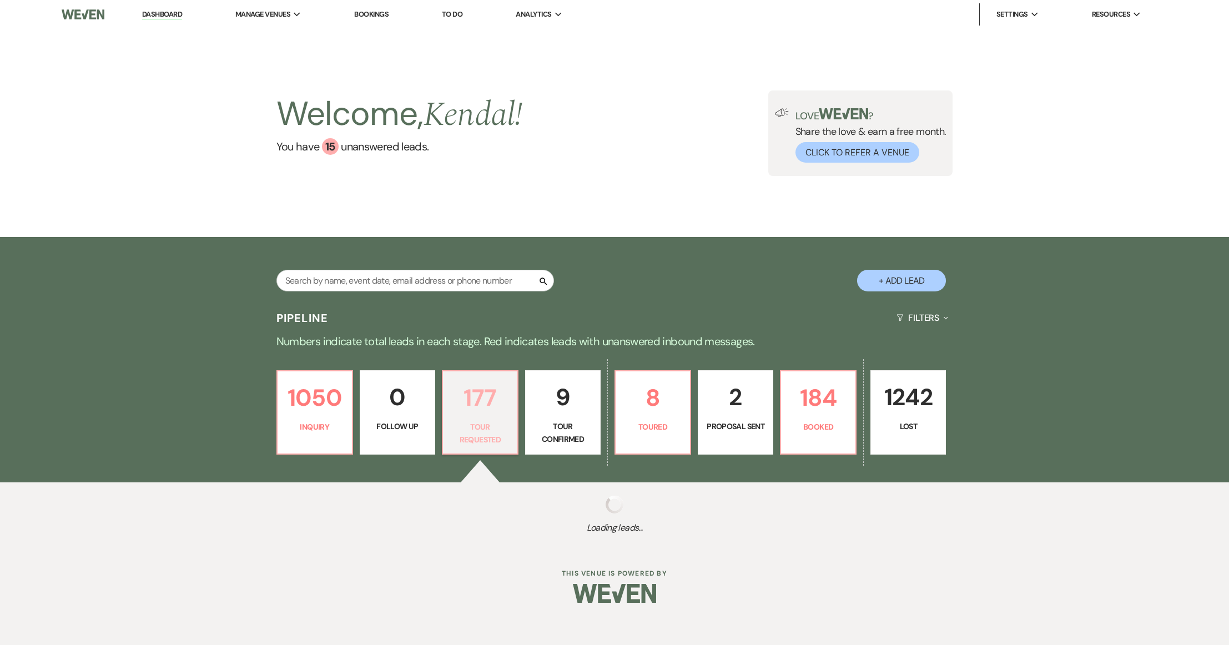
select select "2"
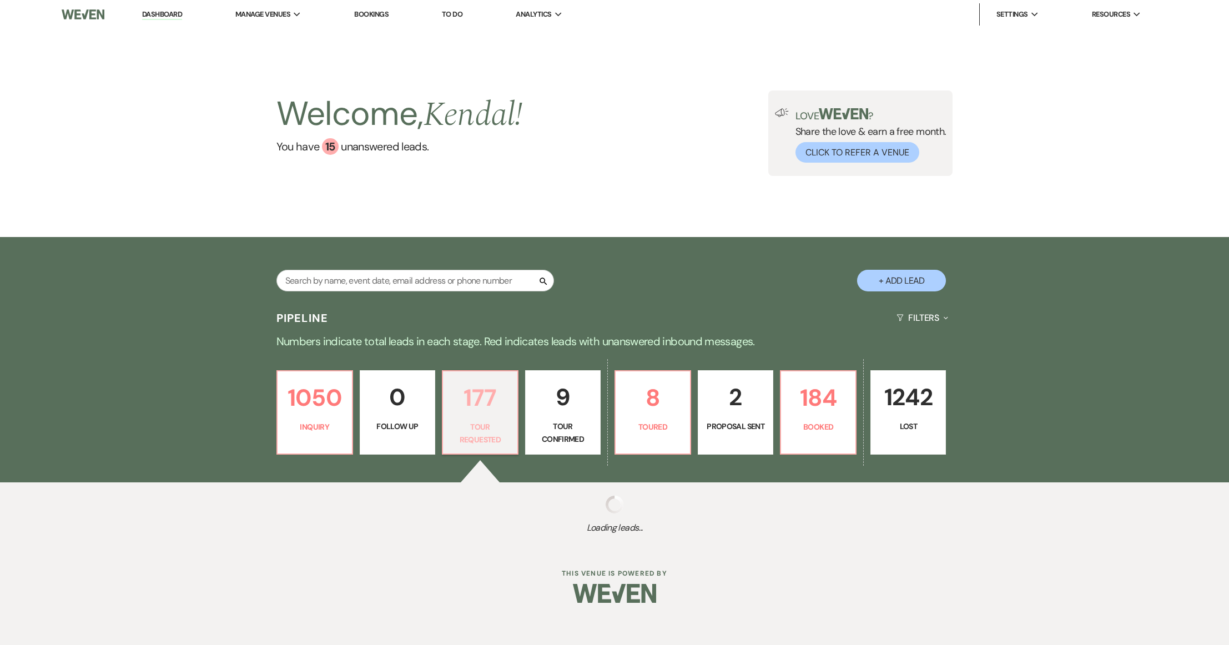
select select "2"
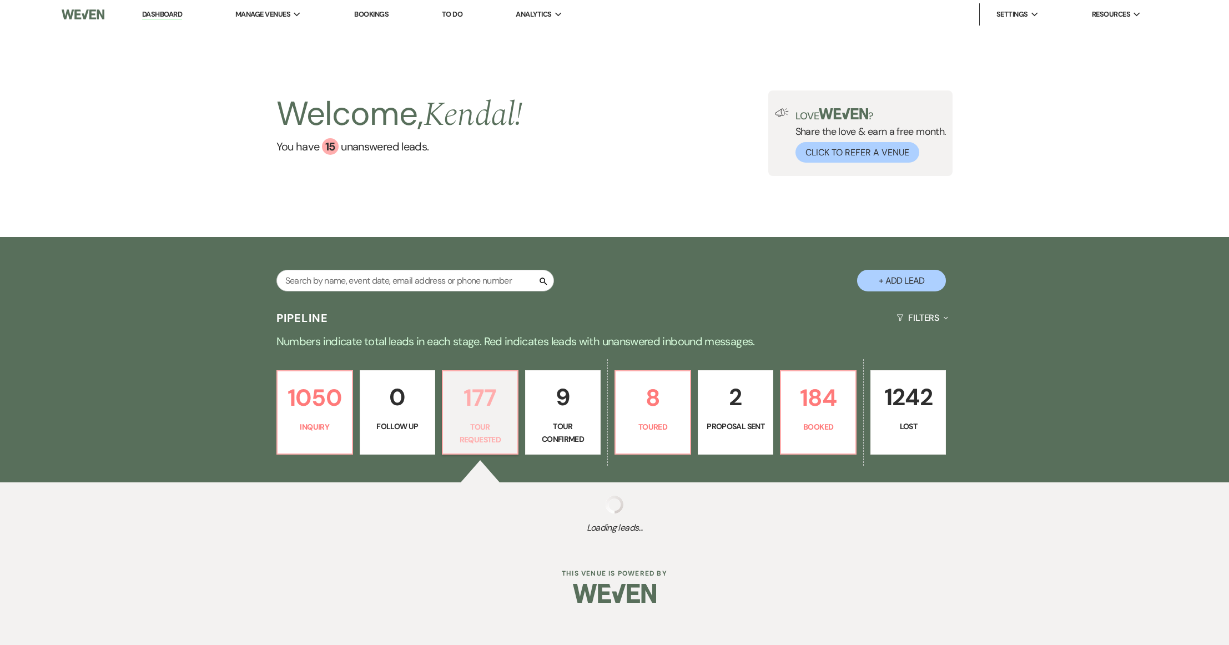
select select "2"
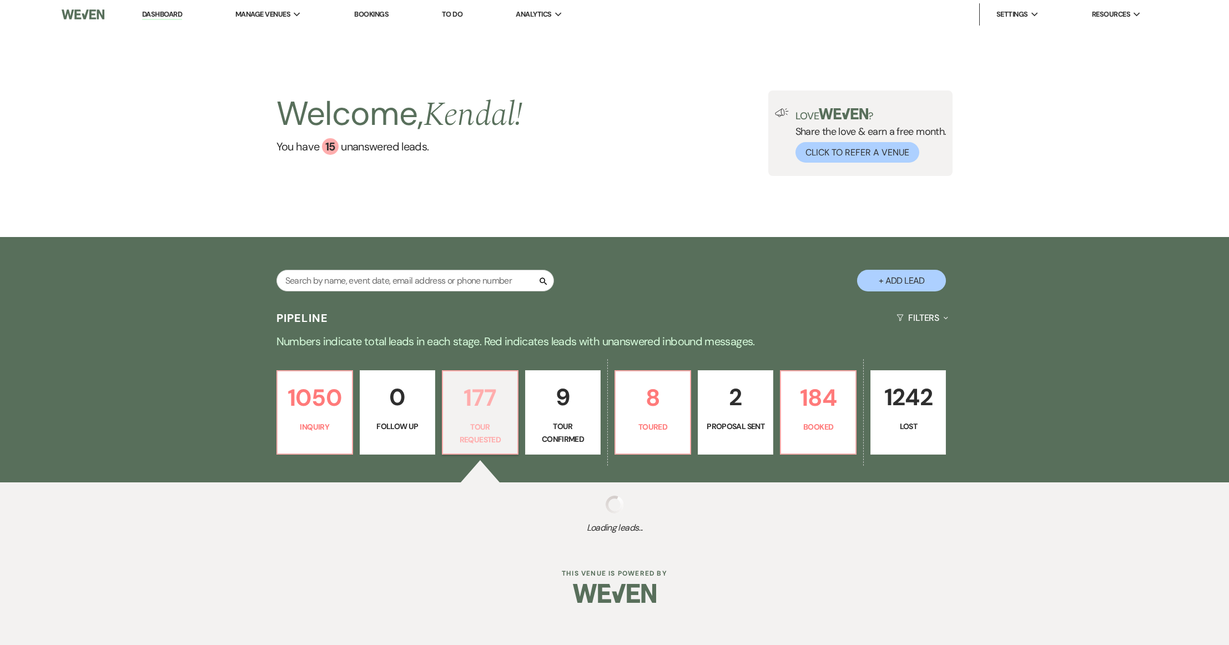
select select "2"
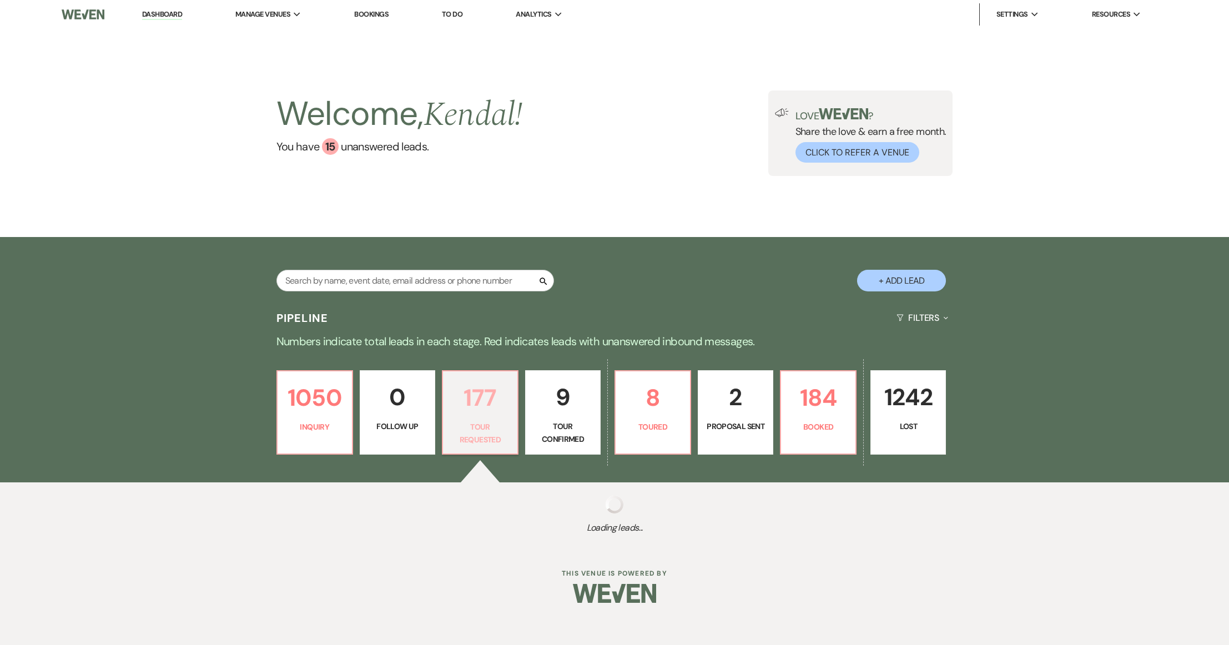
select select "2"
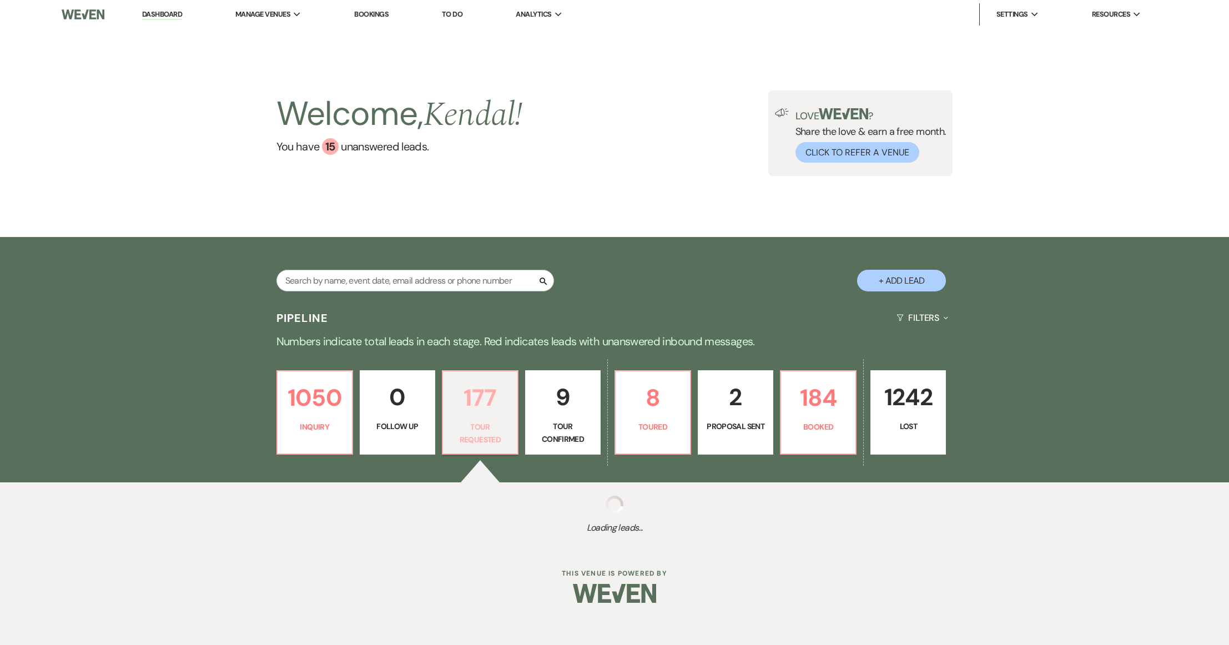
select select "2"
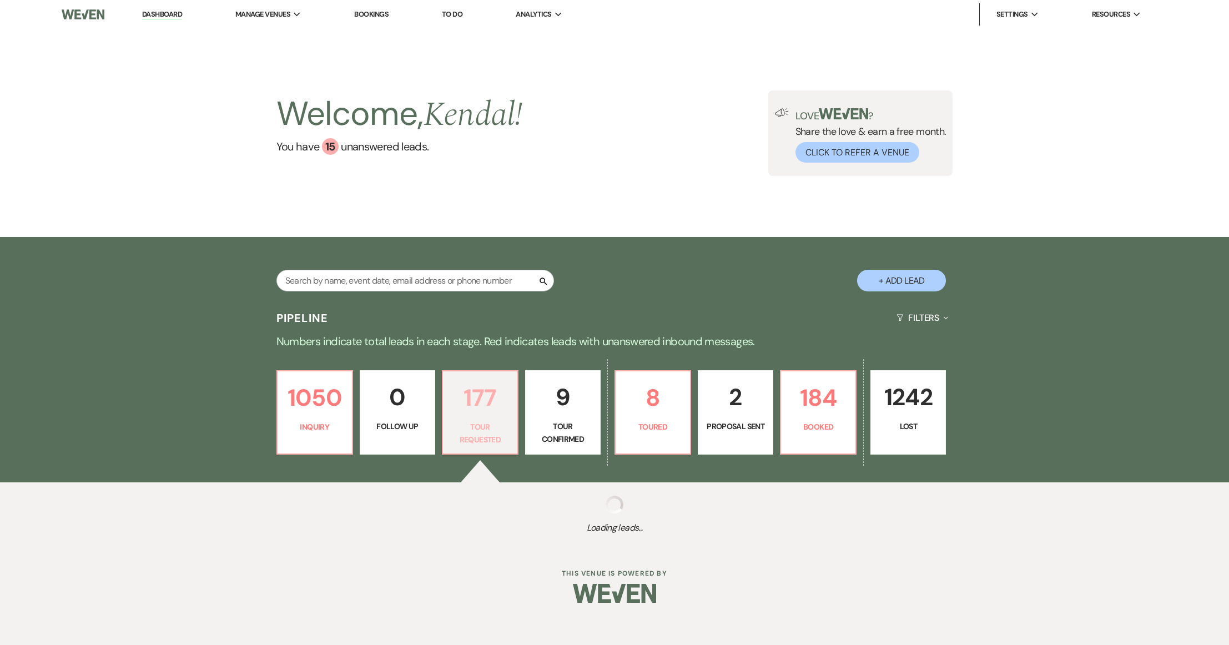
select select "2"
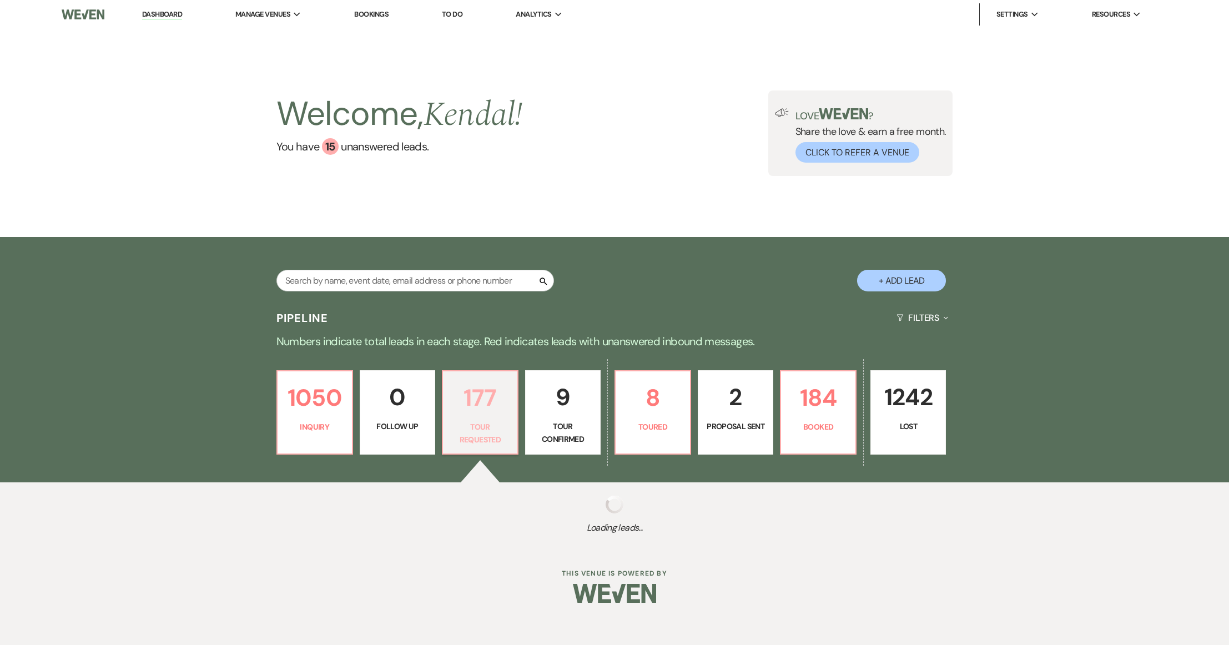
select select "2"
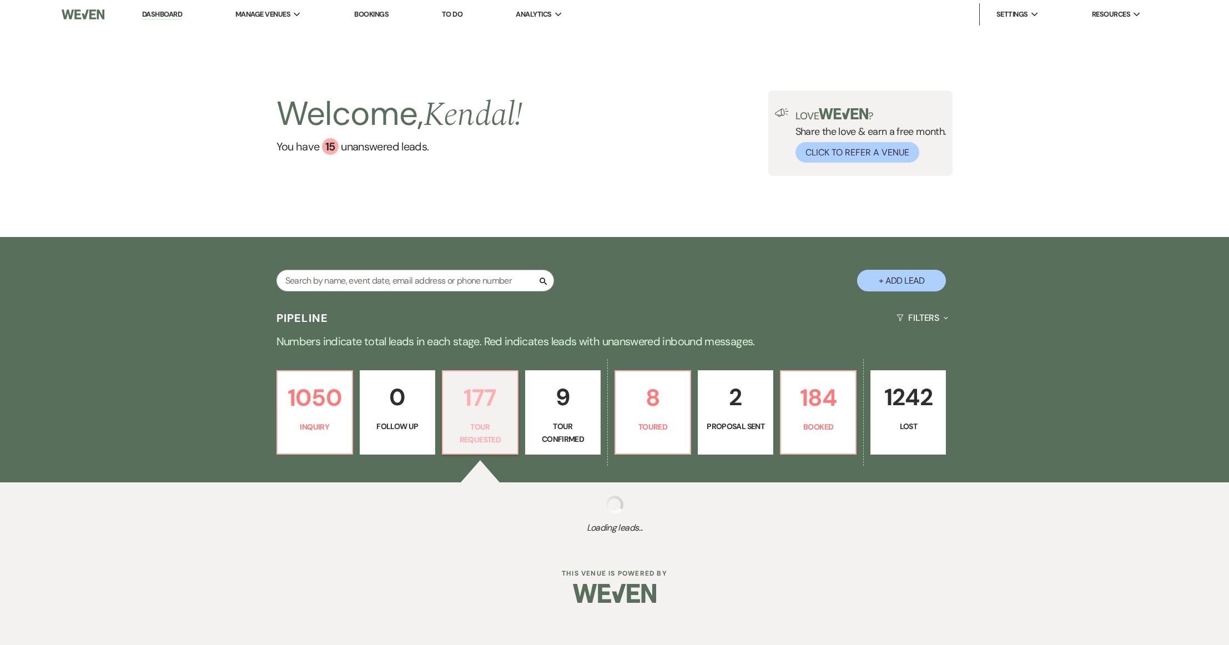
select select "2"
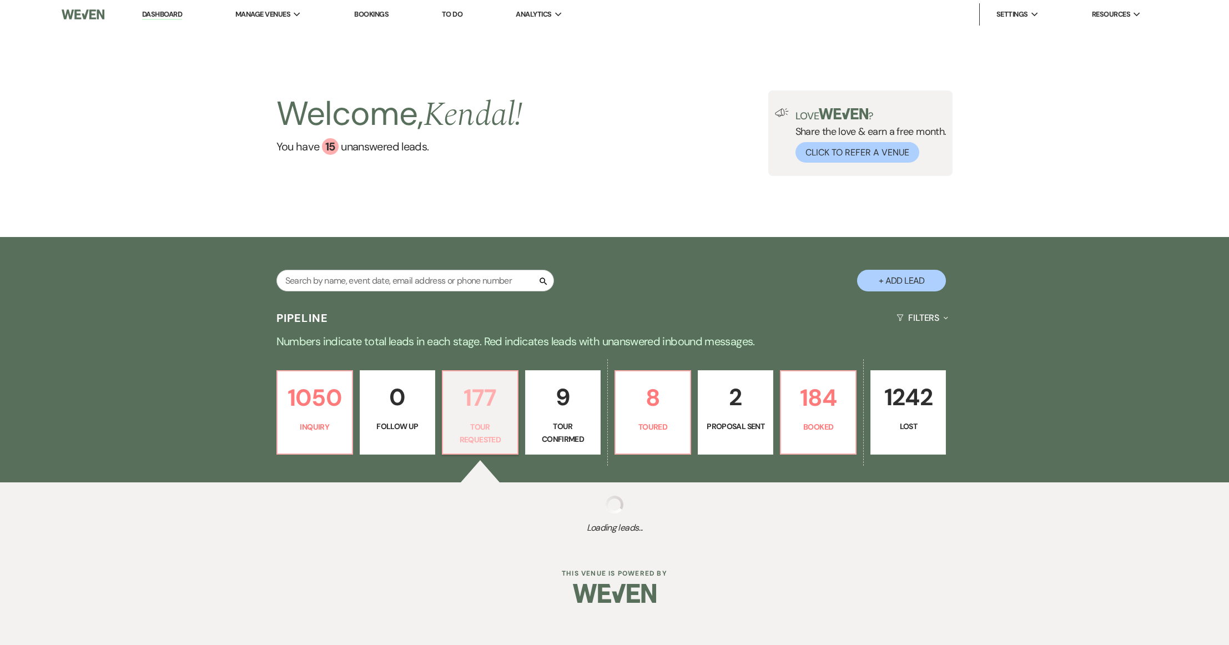
select select "2"
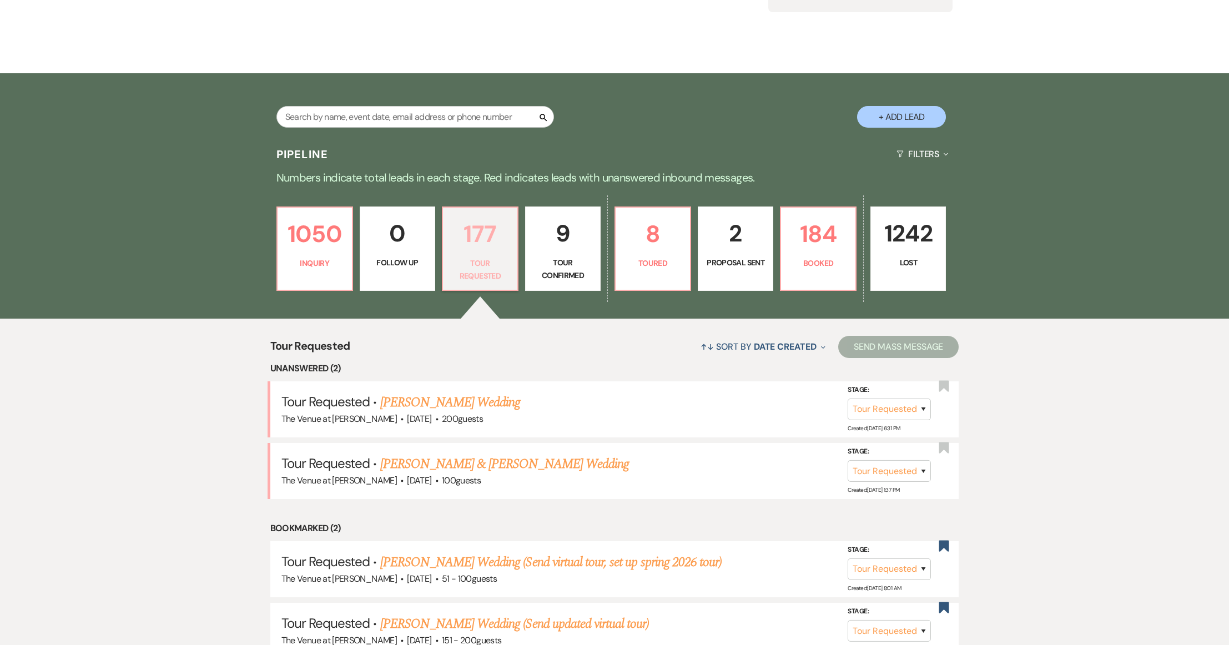
scroll to position [170, 0]
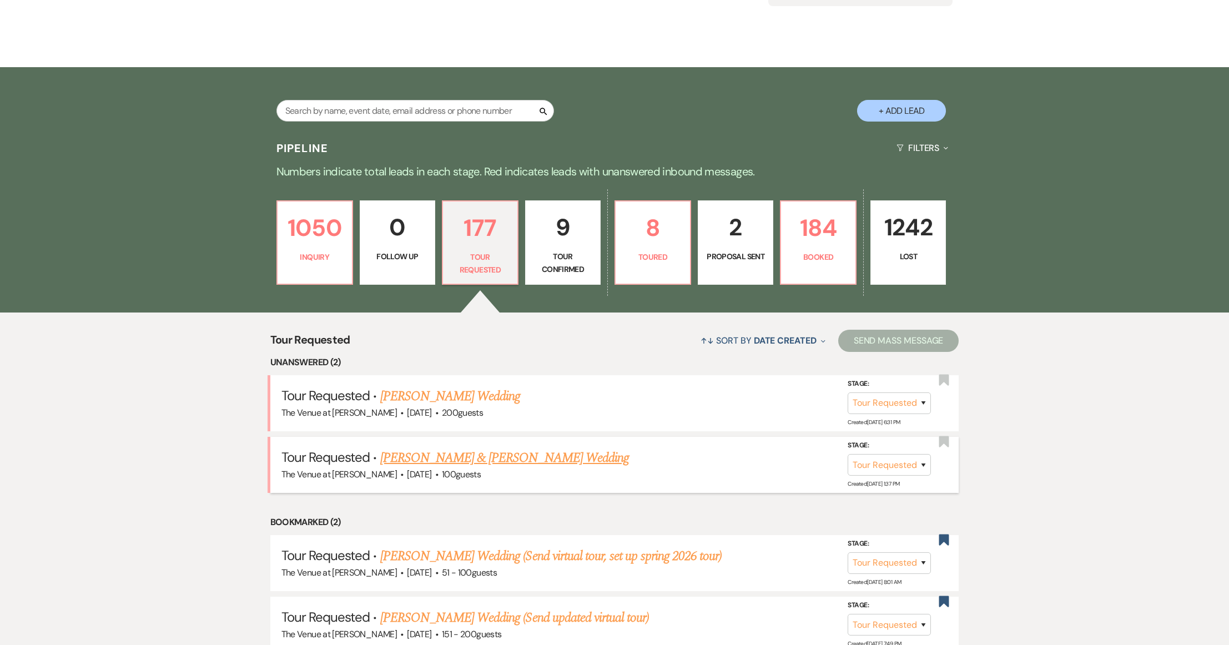
click at [502, 461] on link "Dalyn Newsom & Ryan Compton's Wedding" at bounding box center [504, 458] width 249 height 20
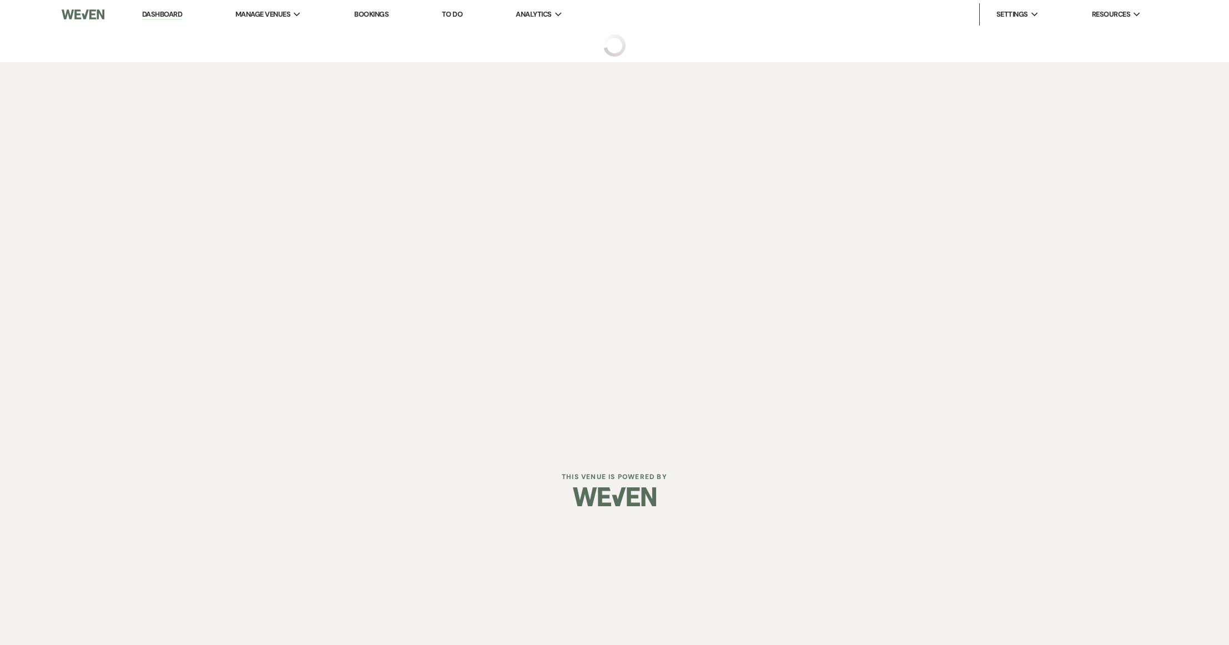
select select "2"
select select "5"
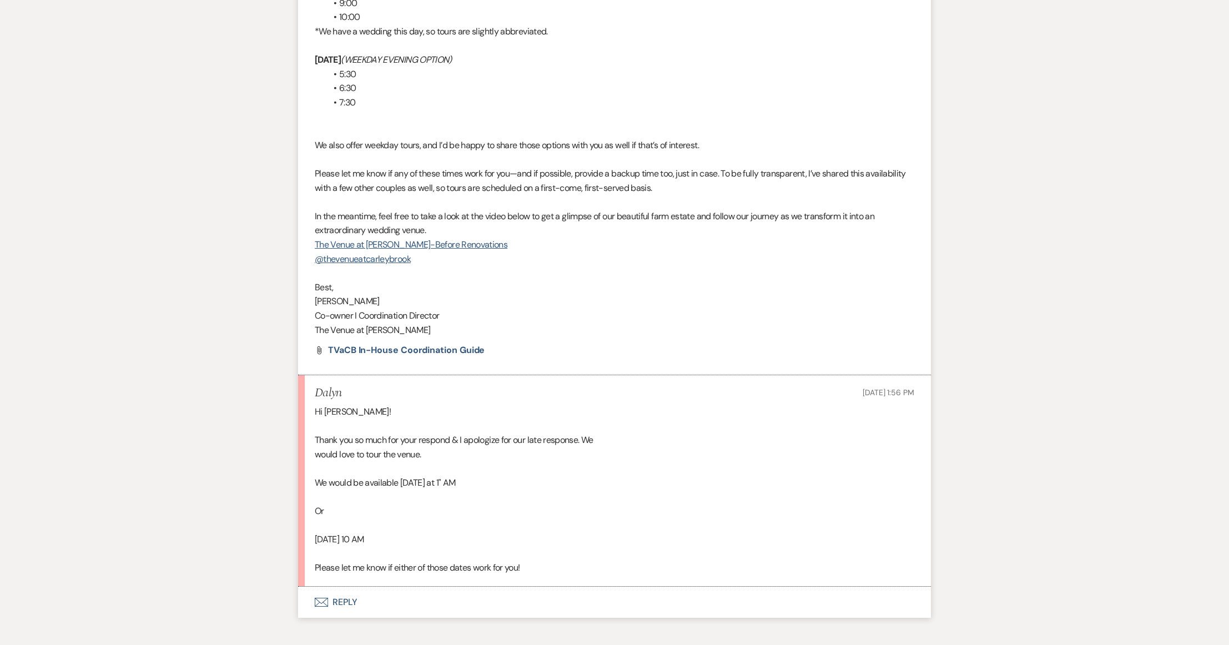
scroll to position [2114, 0]
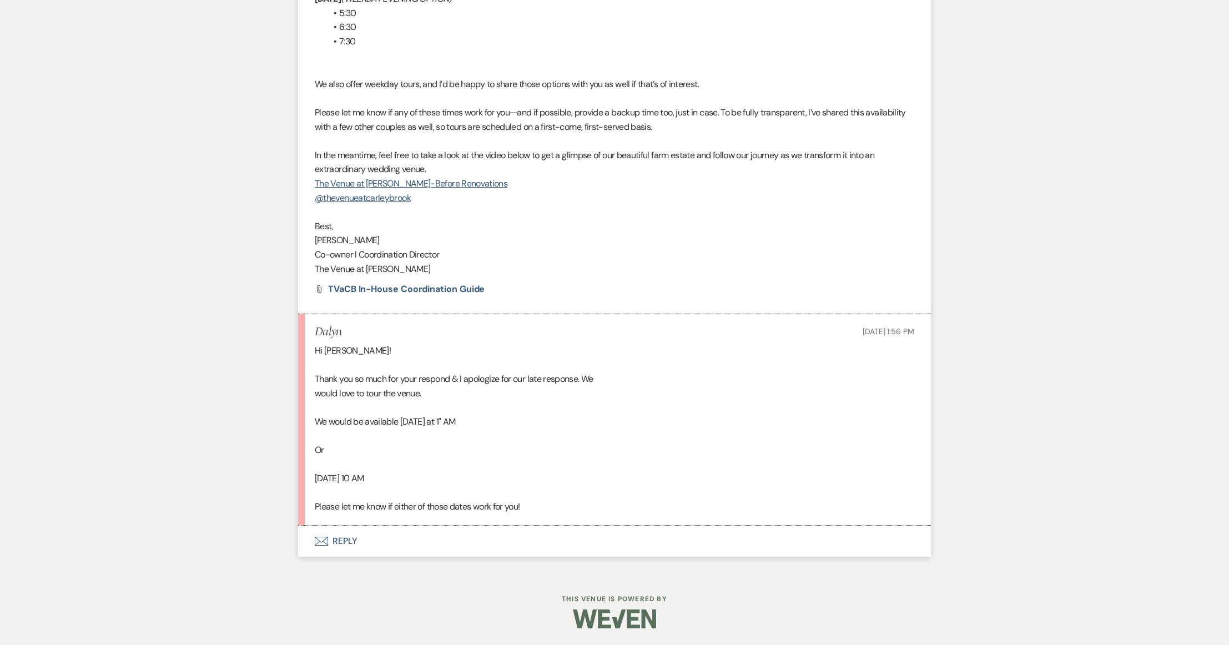
select select "2"
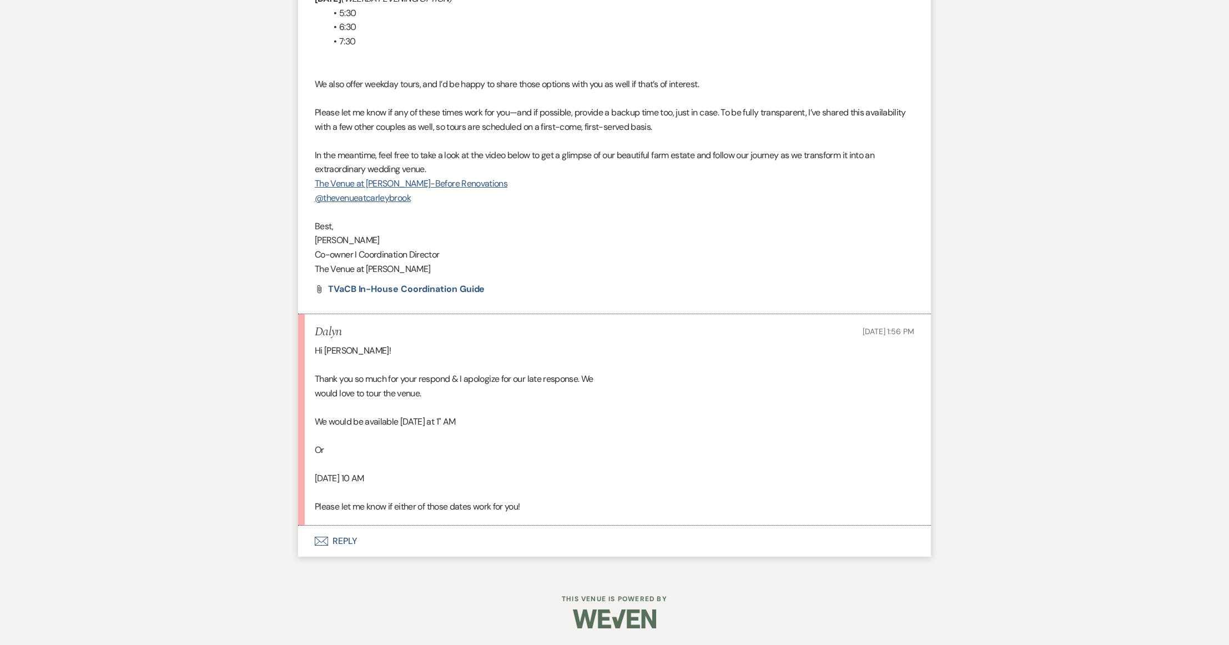
select select "2"
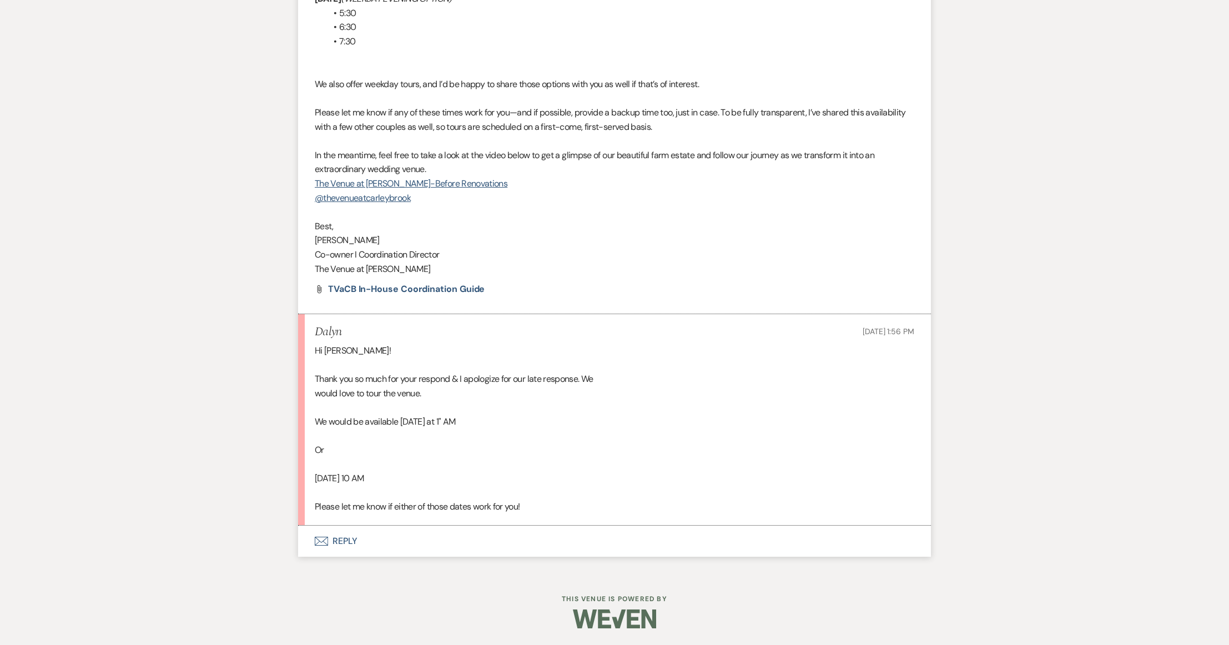
select select "2"
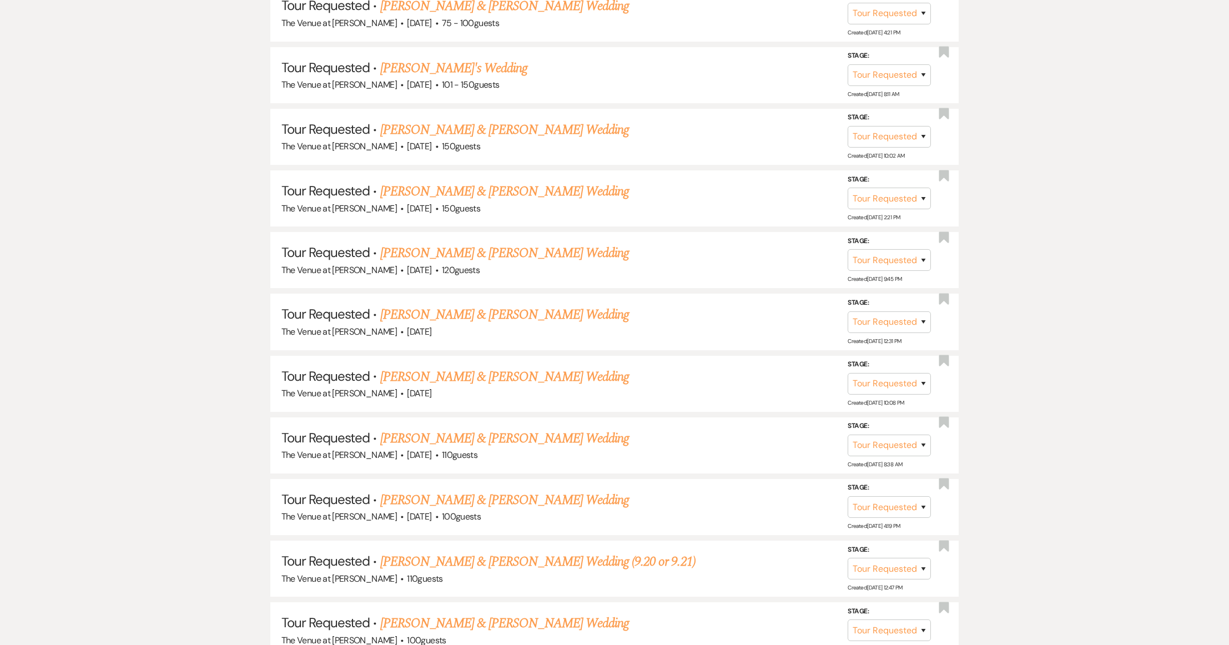
scroll to position [170, 0]
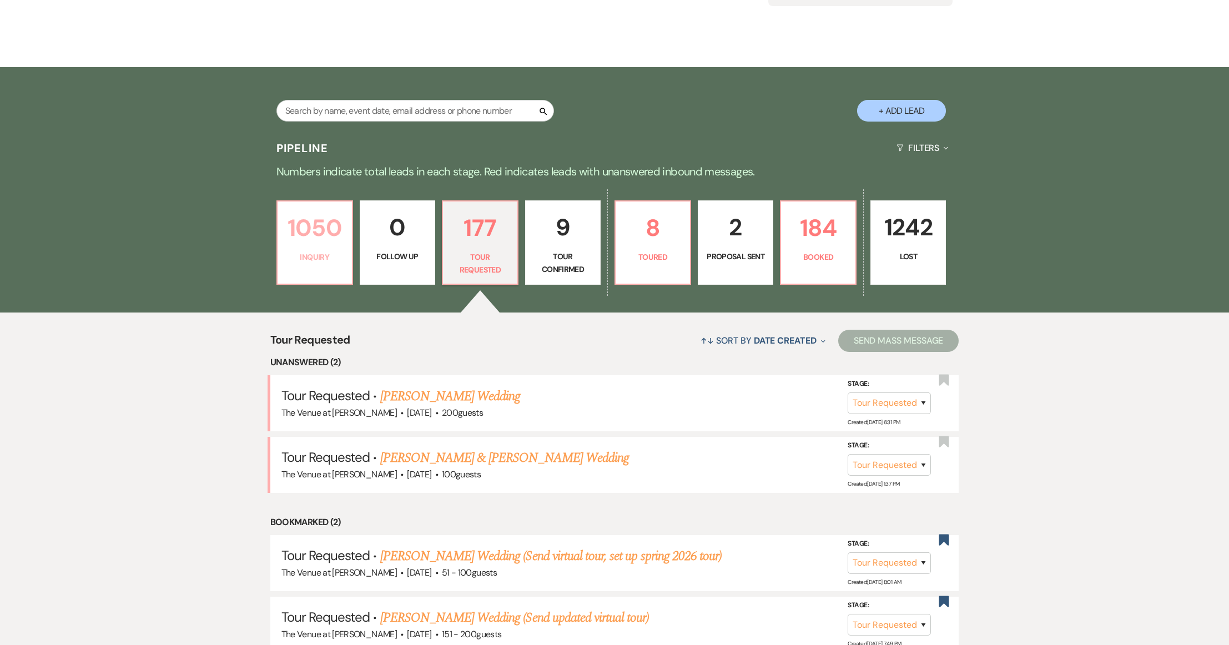
click at [329, 253] on p "Inquiry" at bounding box center [314, 257] width 61 height 12
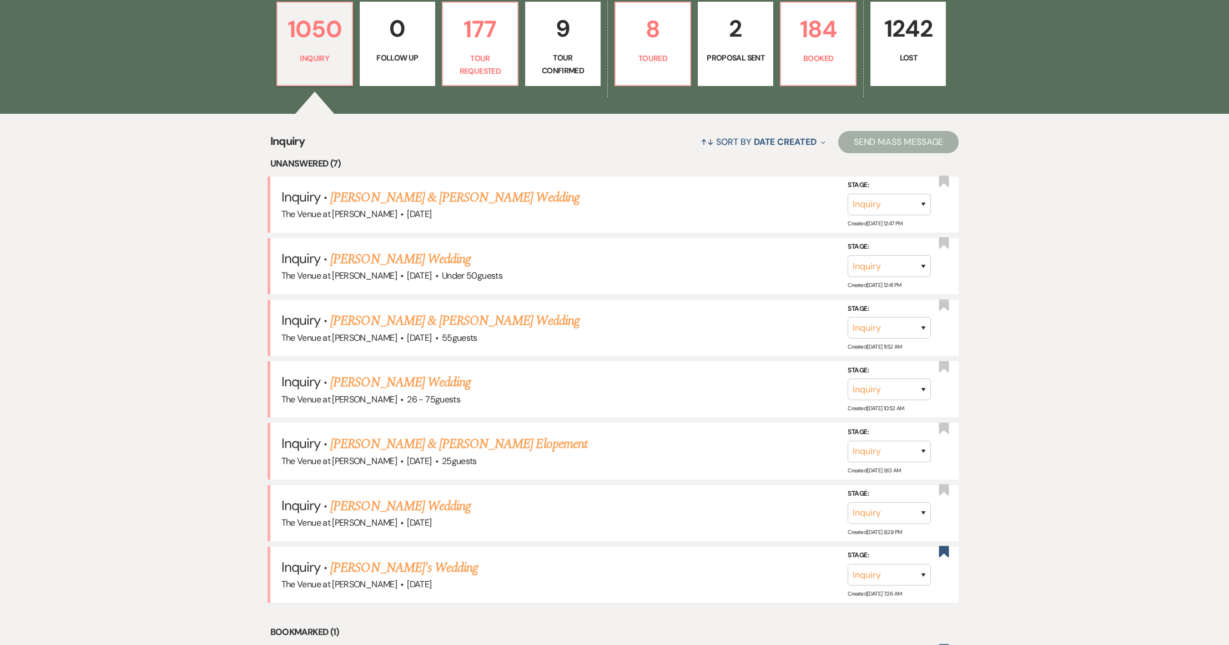
scroll to position [366, 0]
